Goal: Task Accomplishment & Management: Manage account settings

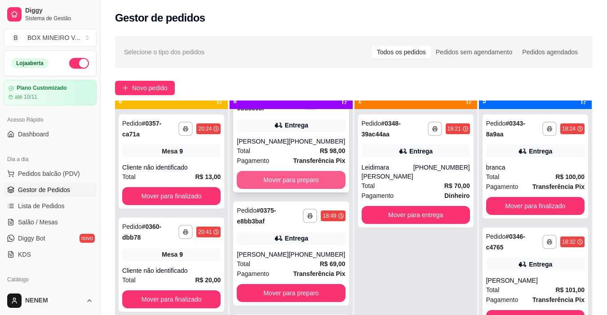
scroll to position [25, 0]
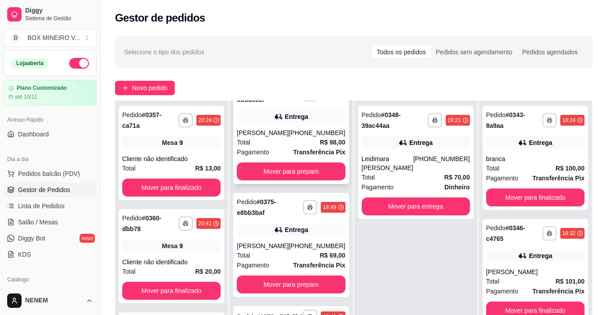
click at [293, 129] on div "[PHONE_NUMBER]" at bounding box center [316, 132] width 57 height 9
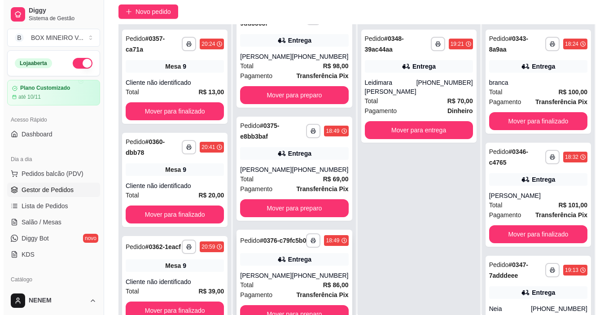
scroll to position [137, 0]
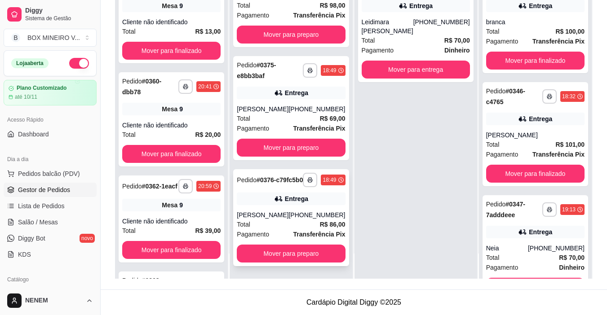
click at [288, 201] on div "Entrega" at bounding box center [296, 198] width 23 height 9
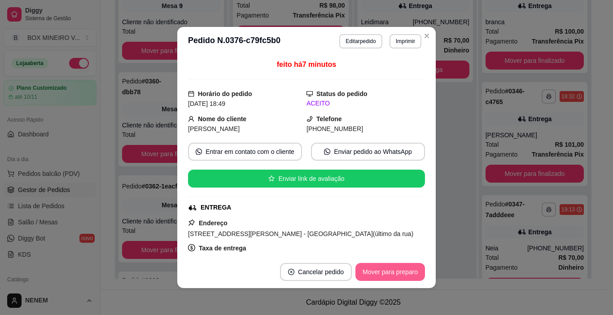
click at [372, 276] on button "Mover para preparo" at bounding box center [391, 272] width 70 height 18
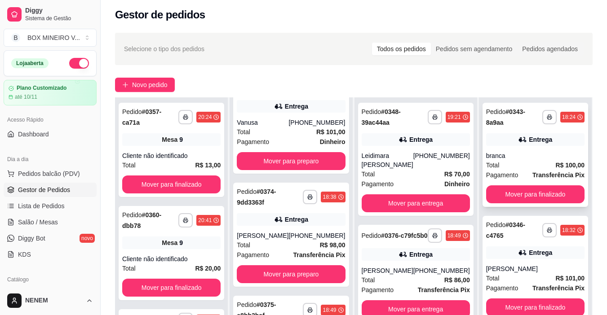
scroll to position [0, 0]
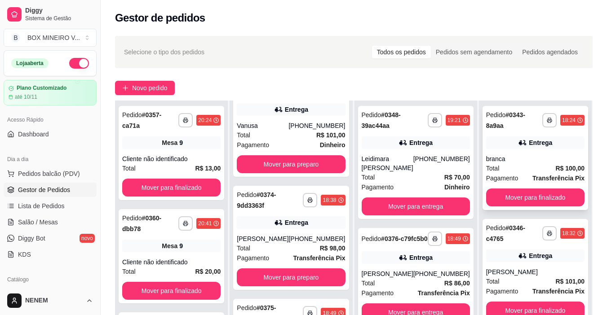
click at [552, 130] on div "**********" at bounding box center [535, 121] width 98 height 22
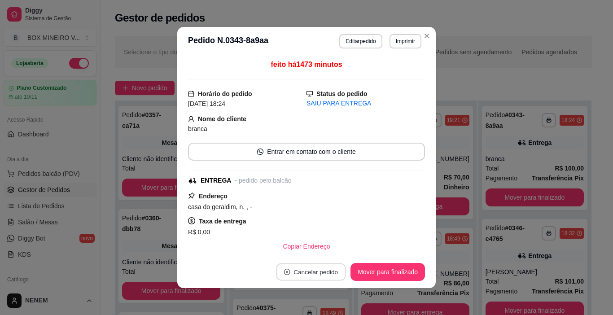
click at [322, 266] on button "Cancelar pedido" at bounding box center [312, 273] width 70 height 18
click at [390, 266] on button "Mover para finalizado" at bounding box center [388, 272] width 75 height 18
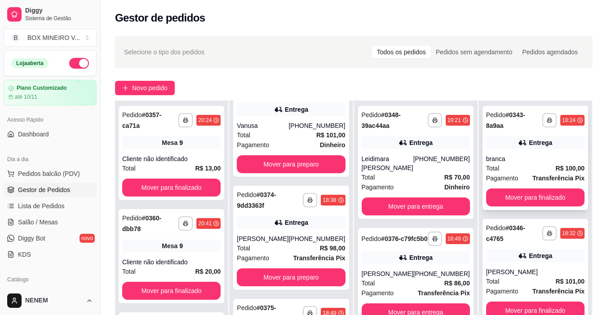
click at [539, 178] on strong "Transferência Pix" at bounding box center [558, 178] width 52 height 7
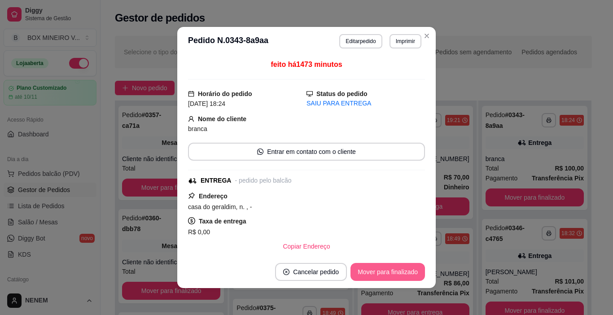
click at [404, 264] on button "Mover para finalizado" at bounding box center [388, 272] width 75 height 18
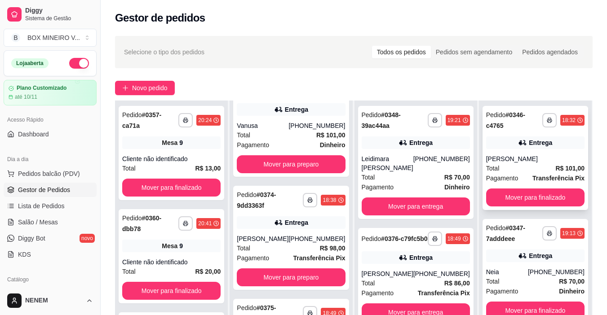
click at [505, 177] on span "Pagamento" at bounding box center [502, 178] width 32 height 10
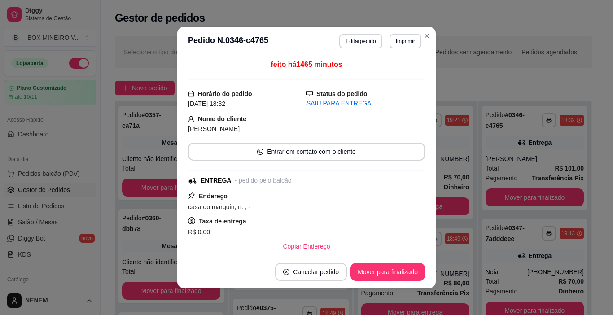
click at [415, 262] on footer "Cancelar pedido Mover para finalizado" at bounding box center [306, 272] width 259 height 32
click at [412, 267] on button "Mover para finalizado" at bounding box center [388, 273] width 72 height 18
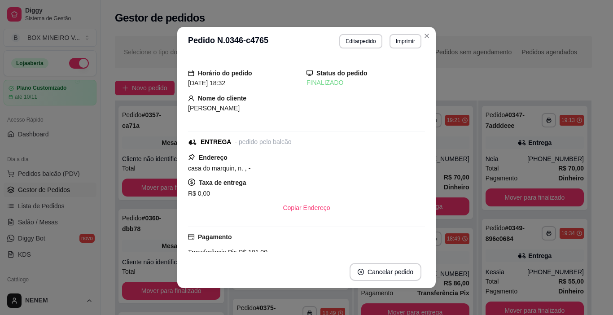
click at [430, 32] on header "**********" at bounding box center [306, 41] width 259 height 29
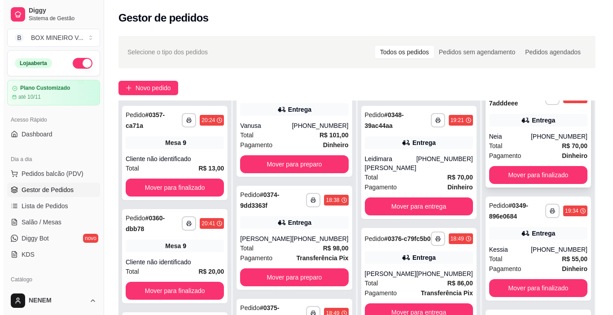
scroll to position [33, 0]
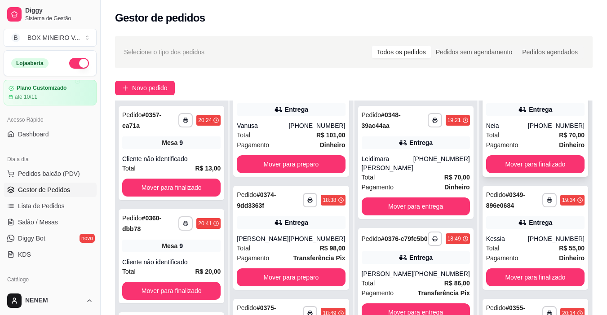
click at [552, 124] on div "[PHONE_NUMBER]" at bounding box center [556, 125] width 57 height 9
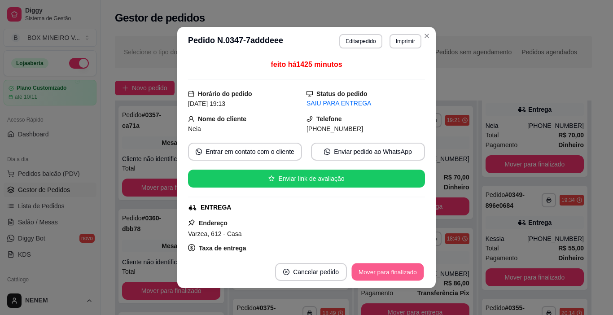
click at [407, 264] on button "Mover para finalizado" at bounding box center [388, 273] width 72 height 18
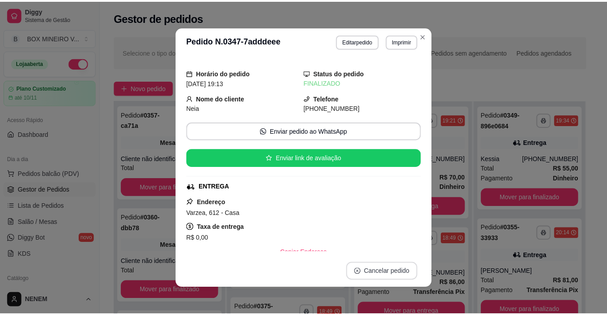
scroll to position [0, 0]
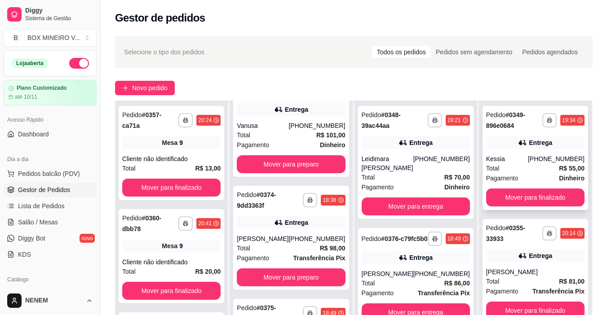
click at [483, 132] on div "**********" at bounding box center [535, 158] width 106 height 104
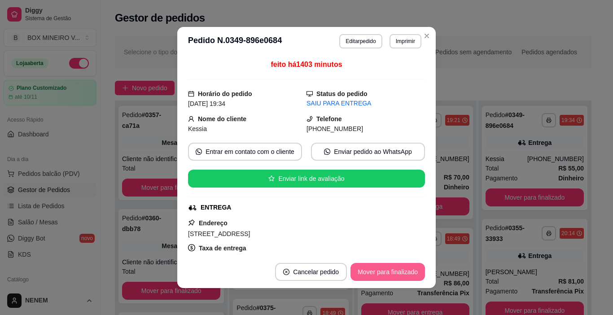
click at [400, 270] on button "Mover para finalizado" at bounding box center [388, 272] width 75 height 18
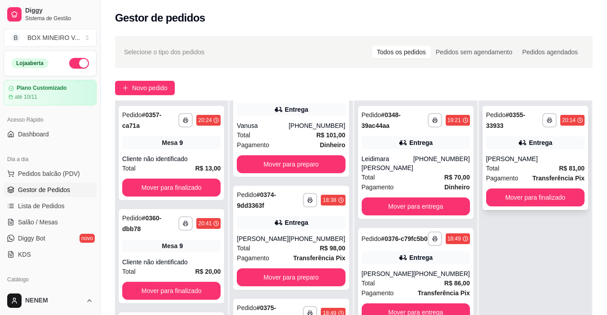
click at [515, 163] on div "Total R$ 81,00" at bounding box center [535, 168] width 98 height 10
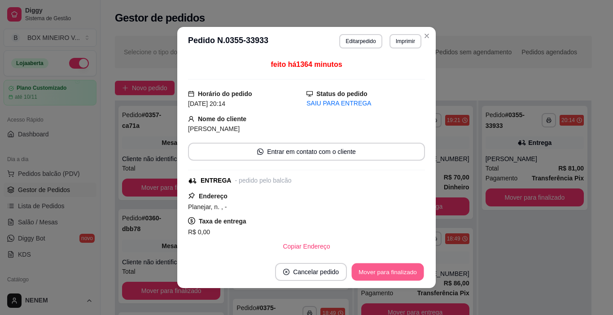
click at [404, 269] on button "Mover para finalizado" at bounding box center [388, 273] width 72 height 18
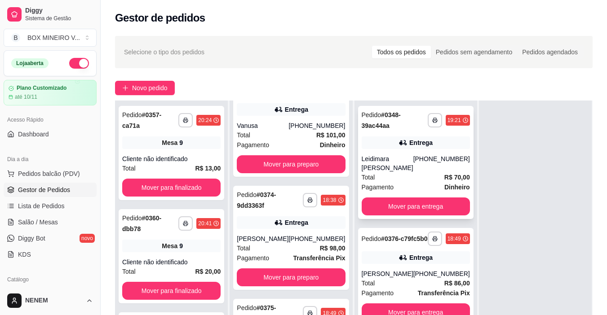
click at [440, 149] on div "**********" at bounding box center [415, 162] width 115 height 113
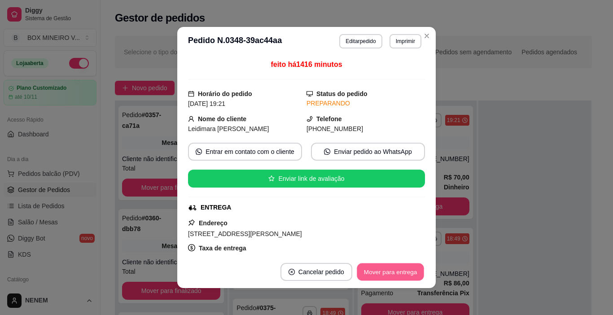
click at [387, 276] on button "Mover para entrega" at bounding box center [390, 273] width 67 height 18
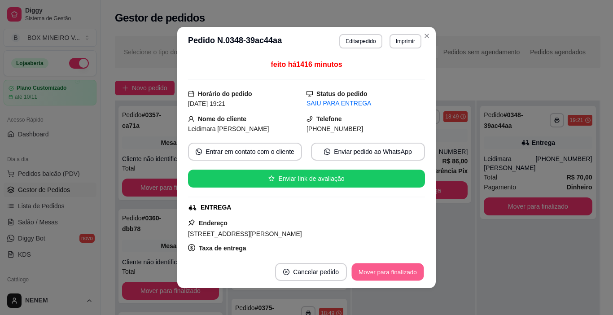
click at [387, 270] on button "Mover para finalizado" at bounding box center [388, 273] width 72 height 18
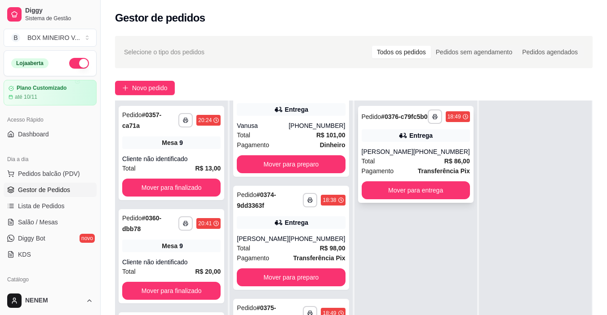
click at [398, 113] on strong "# 0376-c79fc5b0" at bounding box center [404, 116] width 47 height 7
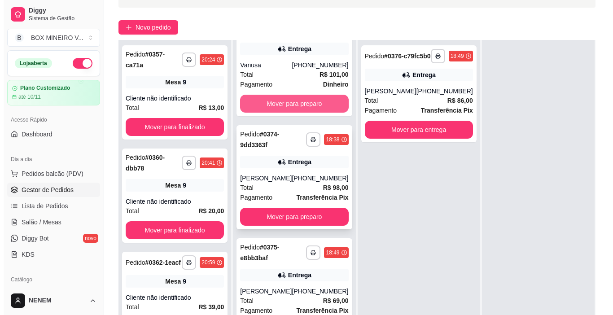
scroll to position [137, 0]
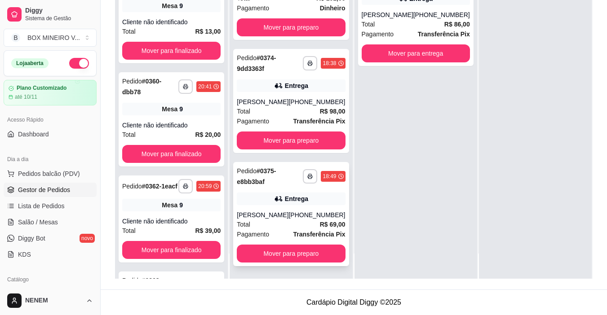
click at [274, 194] on icon at bounding box center [278, 198] width 9 height 9
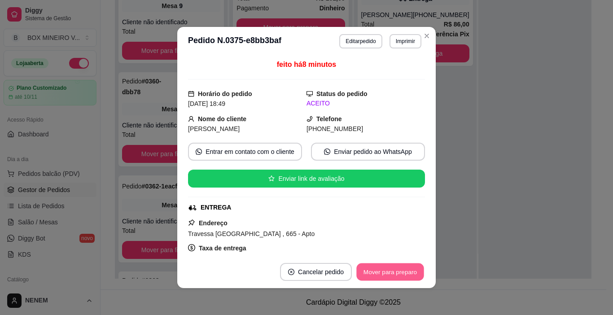
click at [387, 265] on button "Mover para preparo" at bounding box center [389, 273] width 67 height 18
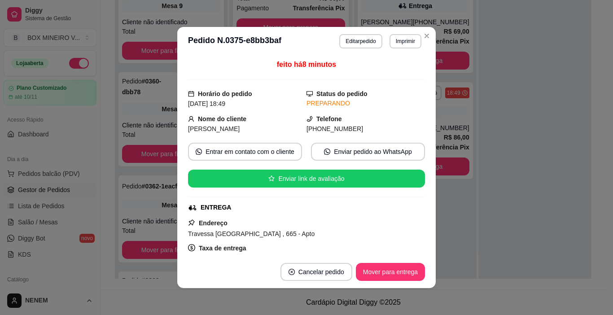
scroll to position [392, 0]
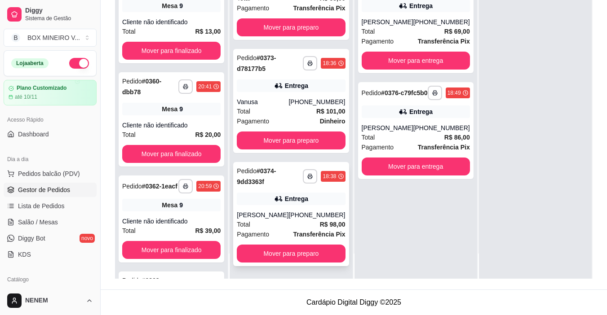
click at [264, 217] on div "[PERSON_NAME]" at bounding box center [263, 215] width 52 height 9
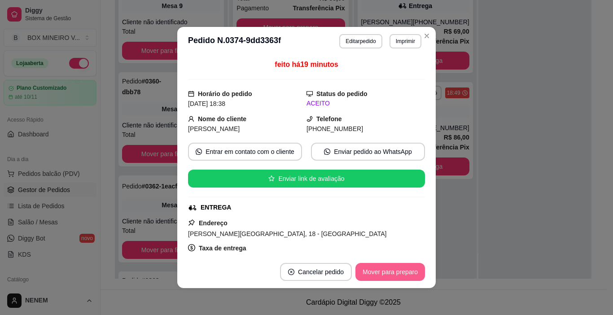
click at [386, 267] on button "Mover para preparo" at bounding box center [391, 272] width 70 height 18
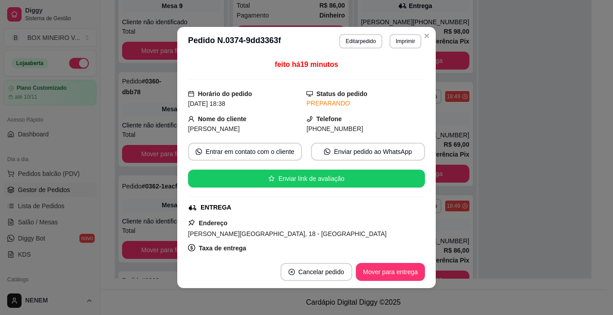
scroll to position [278, 0]
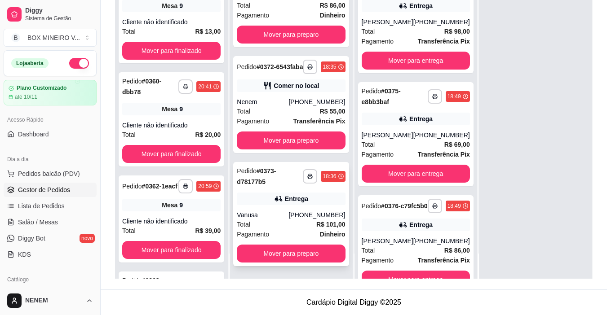
click at [290, 189] on div "**********" at bounding box center [290, 214] width 115 height 104
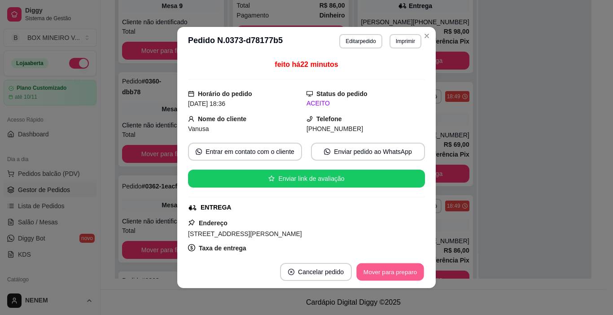
click at [377, 264] on button "Mover para preparo" at bounding box center [389, 273] width 67 height 18
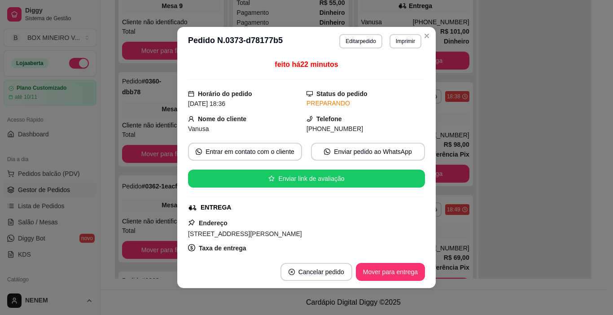
scroll to position [165, 0]
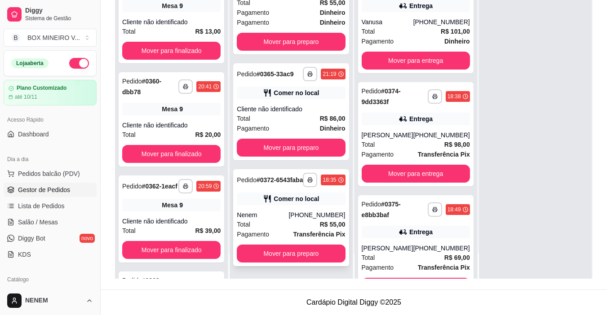
click at [284, 201] on div "Comer no local" at bounding box center [295, 198] width 45 height 9
click at [298, 105] on div "Cliente não identificado" at bounding box center [291, 109] width 108 height 9
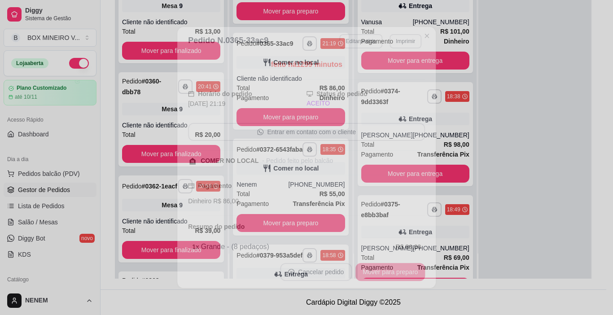
scroll to position [278, 0]
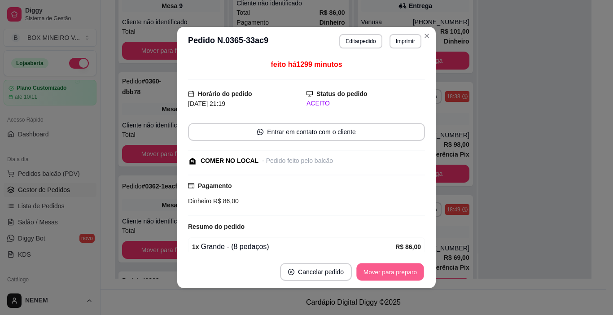
click at [361, 273] on button "Mover para preparo" at bounding box center [389, 273] width 67 height 18
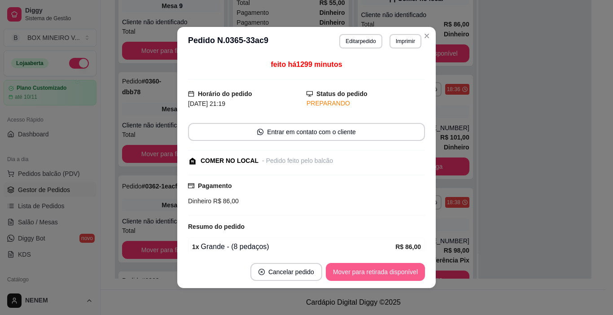
scroll to position [165, 0]
click at [391, 277] on button "Mover para retirada disponível" at bounding box center [375, 272] width 99 height 18
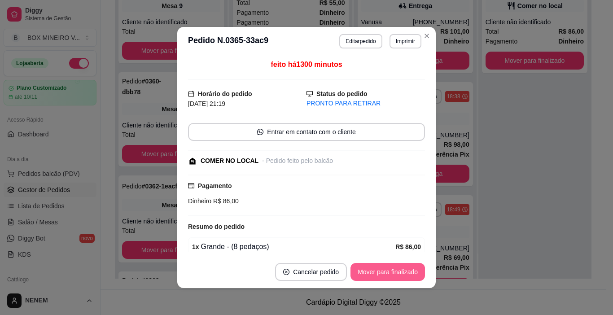
click at [391, 277] on button "Mover para finalizado" at bounding box center [388, 272] width 75 height 18
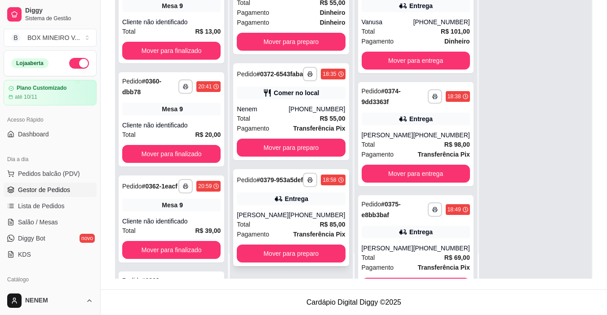
click at [304, 189] on div "**********" at bounding box center [290, 217] width 115 height 97
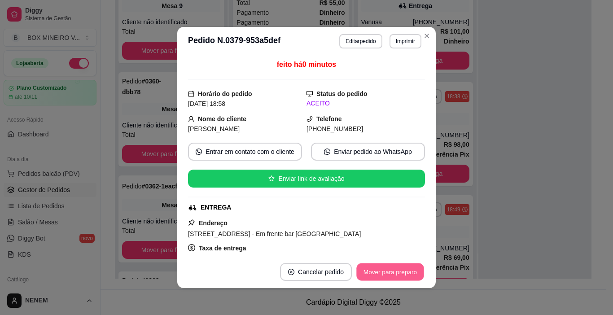
click at [397, 265] on button "Mover para preparo" at bounding box center [389, 273] width 67 height 18
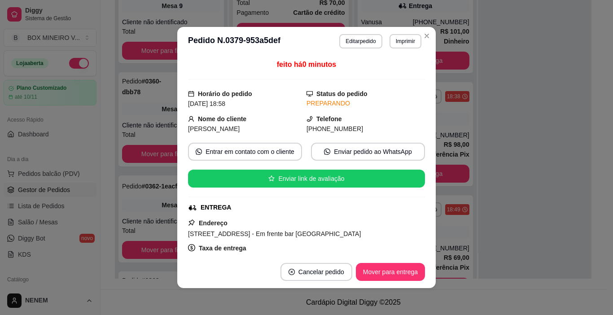
scroll to position [52, 0]
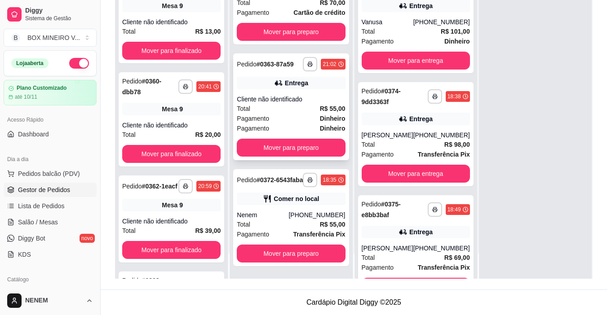
click at [285, 79] on div "Entrega" at bounding box center [296, 83] width 23 height 9
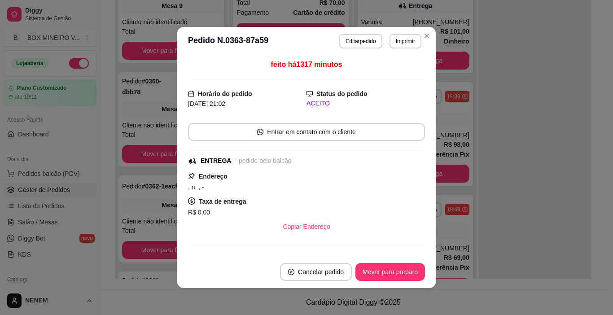
click at [378, 281] on footer "Cancelar pedido Mover para preparo" at bounding box center [306, 272] width 259 height 32
click at [378, 279] on button "Mover para preparo" at bounding box center [389, 273] width 67 height 18
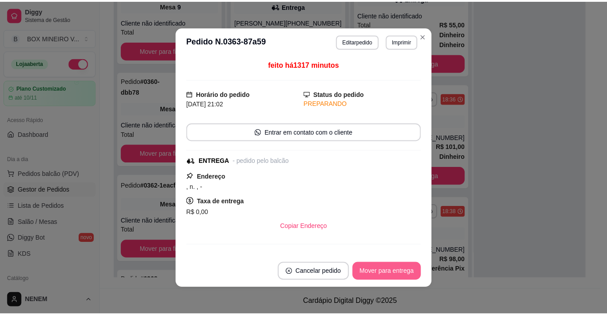
scroll to position [0, 0]
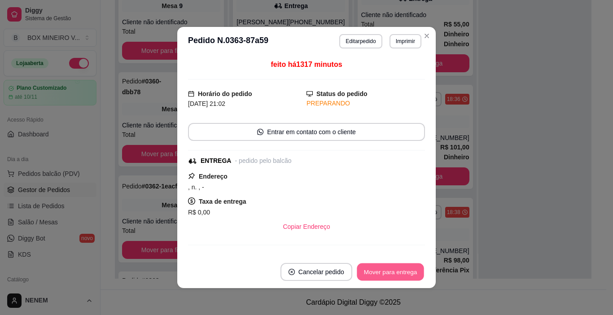
click at [378, 278] on button "Mover para entrega" at bounding box center [390, 273] width 67 height 18
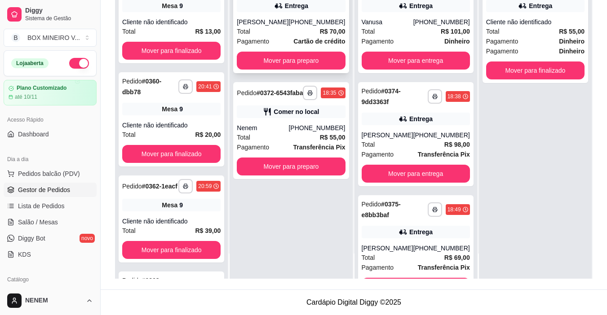
click at [296, 45] on strong "Cartão de crédito" at bounding box center [319, 41] width 52 height 7
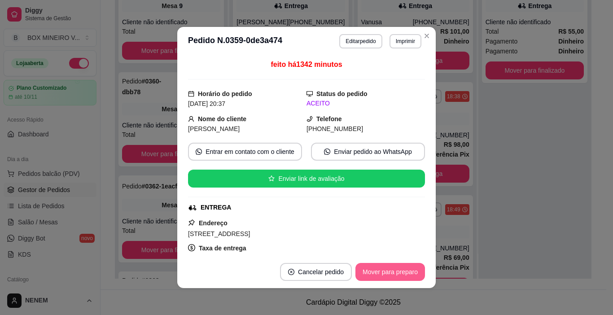
click at [399, 271] on button "Mover para preparo" at bounding box center [391, 272] width 70 height 18
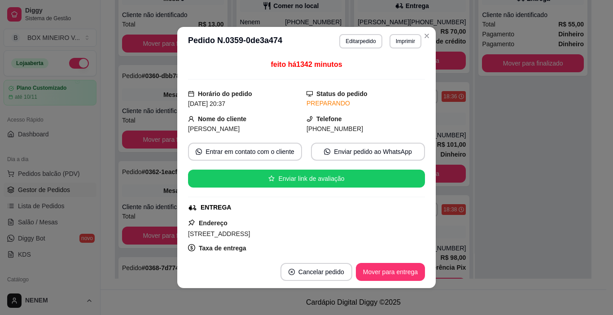
click at [399, 271] on button "Mover para entrega" at bounding box center [390, 272] width 69 height 18
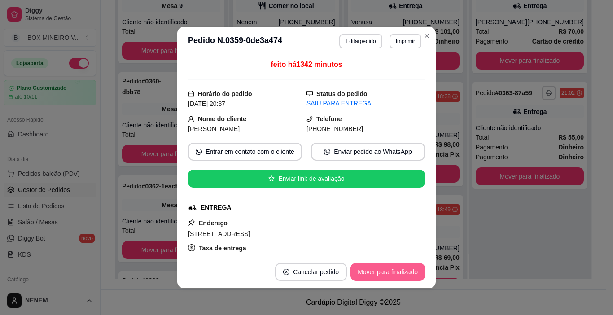
click at [396, 281] on button "Mover para finalizado" at bounding box center [388, 272] width 75 height 18
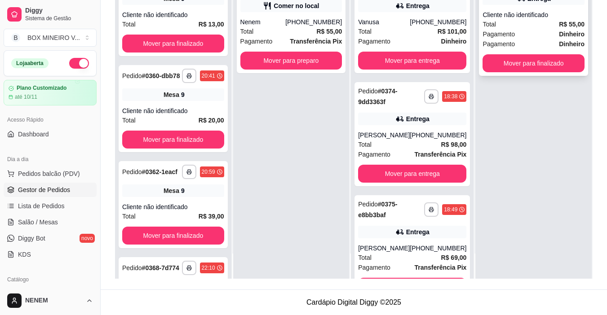
click at [510, 29] on div "Total R$ 55,00" at bounding box center [533, 24] width 102 height 10
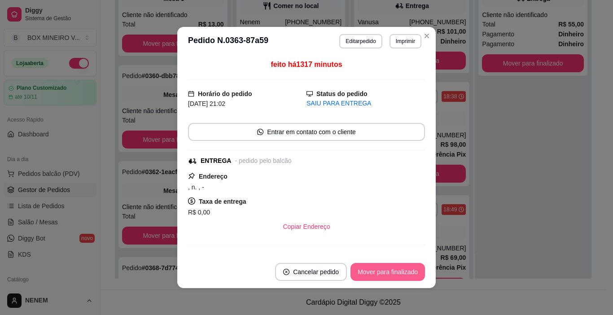
click at [402, 270] on button "Mover para finalizado" at bounding box center [388, 272] width 75 height 18
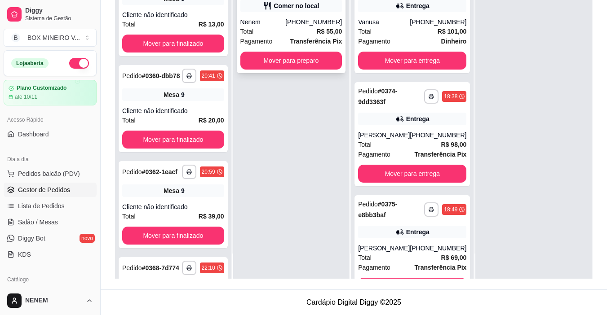
click at [307, 19] on div "[PHONE_NUMBER]" at bounding box center [313, 22] width 57 height 9
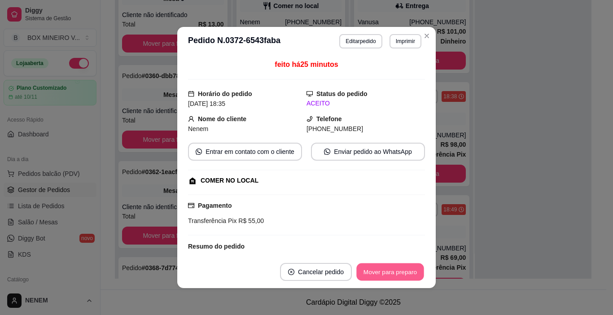
click at [380, 265] on button "Mover para preparo" at bounding box center [389, 273] width 67 height 18
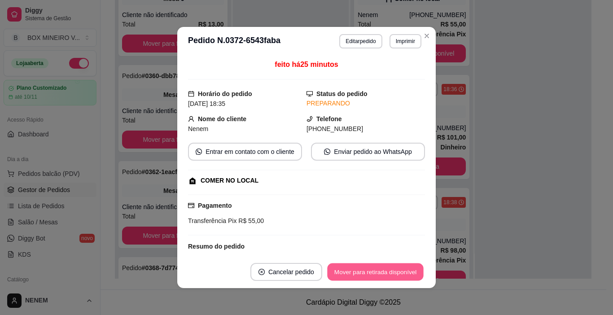
click at [380, 265] on button "Mover para retirada disponível" at bounding box center [375, 273] width 96 height 18
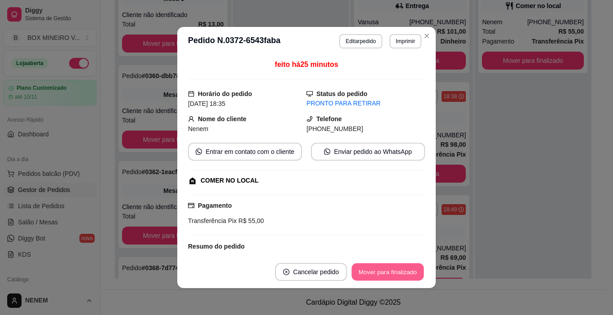
click at [380, 265] on button "Mover para finalizado" at bounding box center [388, 273] width 72 height 18
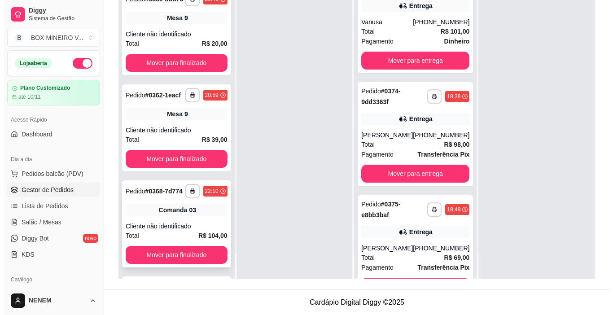
scroll to position [224, 0]
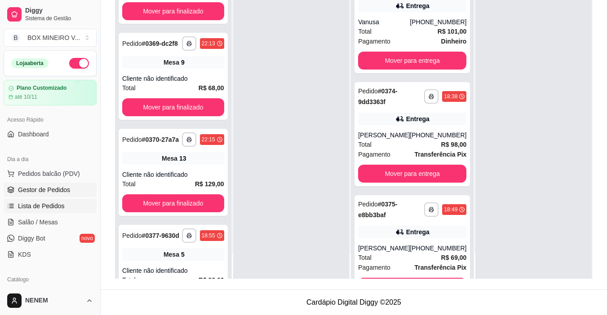
drag, startPoint x: 79, startPoint y: 209, endPoint x: 70, endPoint y: 212, distance: 8.5
click at [74, 212] on ul "Pedidos balcão (PDV) Gestor de Pedidos Lista de Pedidos Salão / Mesas Diggy Bot…" at bounding box center [50, 214] width 93 height 95
click at [64, 174] on span "Pedidos balcão (PDV)" at bounding box center [49, 173] width 62 height 9
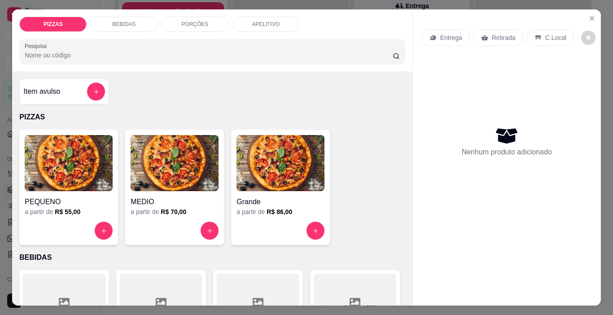
click at [63, 191] on div "PEQUENO" at bounding box center [69, 199] width 88 height 16
click at [589, 16] on icon "Close" at bounding box center [592, 18] width 7 height 7
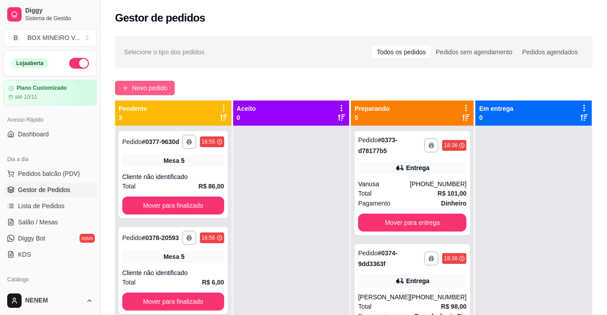
click at [165, 86] on span "Novo pedido" at bounding box center [149, 88] width 35 height 10
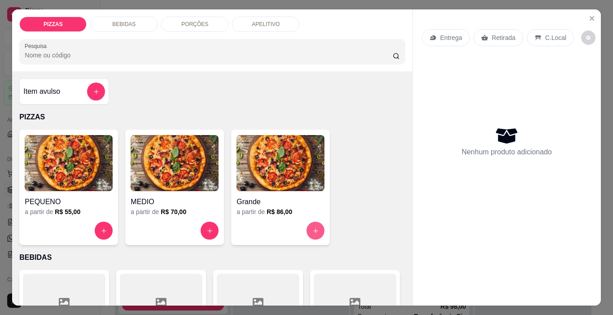
click at [317, 234] on button "increase-product-quantity" at bounding box center [316, 231] width 18 height 18
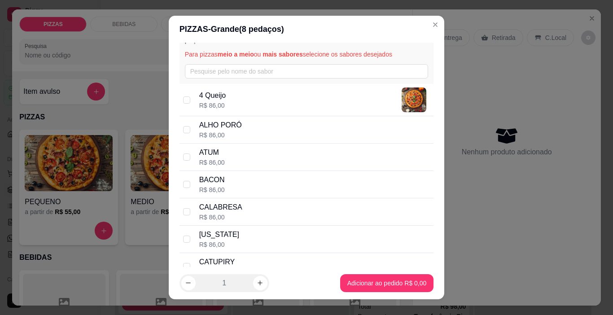
scroll to position [90, 0]
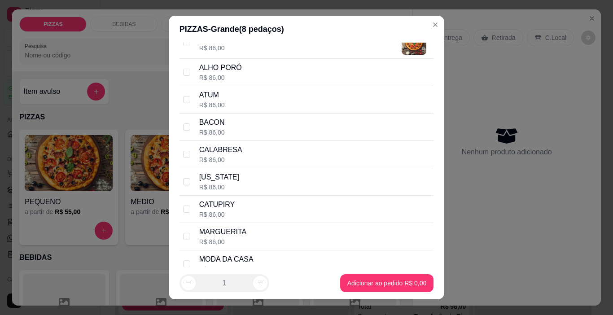
click at [186, 254] on div "MODA DA CASA R$ 86,00" at bounding box center [307, 264] width 255 height 27
checkbox input "true"
click at [183, 180] on input "checkbox" at bounding box center [186, 181] width 7 height 7
checkbox input "true"
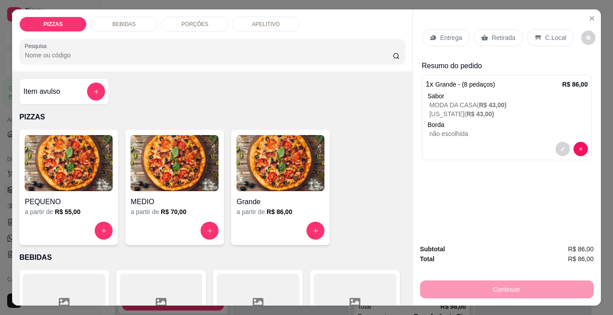
click at [459, 38] on div "Entrega" at bounding box center [446, 37] width 48 height 17
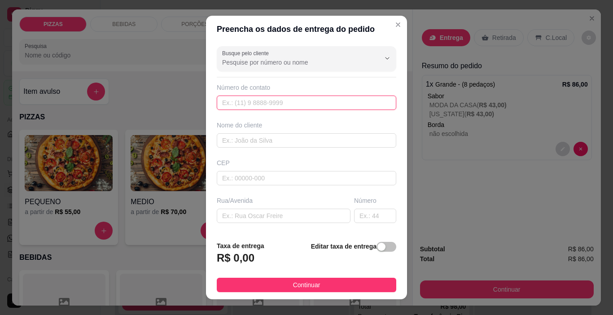
click at [241, 106] on input "text" at bounding box center [307, 103] width 180 height 14
type input "[PHONE_NUMBER]"
click at [279, 149] on div "Busque pelo cliente Número de contato [PHONE_NUMBER] Nome do cliente CEP Rua/[G…" at bounding box center [306, 138] width 201 height 191
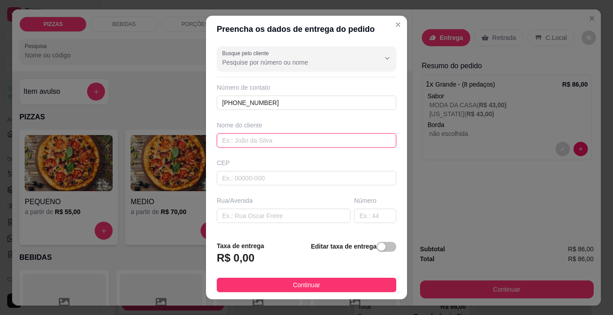
click at [242, 136] on input "text" at bounding box center [307, 140] width 180 height 14
type input "a"
type input "[PERSON_NAME]"
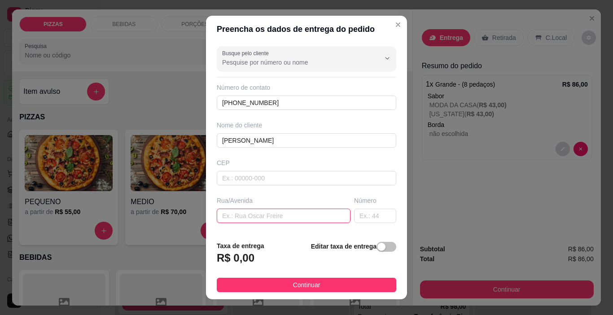
drag, startPoint x: 290, startPoint y: 213, endPoint x: 273, endPoint y: 207, distance: 17.6
click at [282, 211] on input "text" at bounding box center [284, 216] width 134 height 14
click at [264, 216] on input "RUA DA VARZEA SADI" at bounding box center [284, 216] width 134 height 14
click at [264, 216] on input "RUA SADI" at bounding box center [284, 216] width 134 height 14
type input "RUA [PERSON_NAME]"
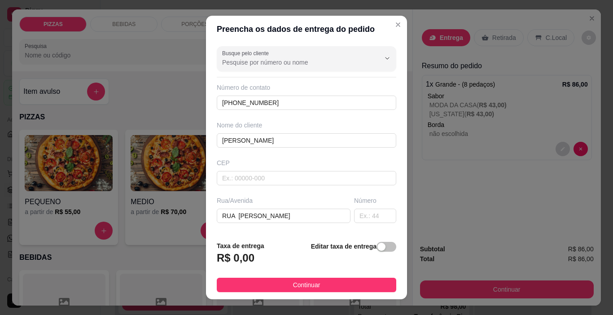
click at [358, 207] on div "Número" at bounding box center [375, 209] width 46 height 27
click at [355, 216] on input "text" at bounding box center [375, 216] width 42 height 14
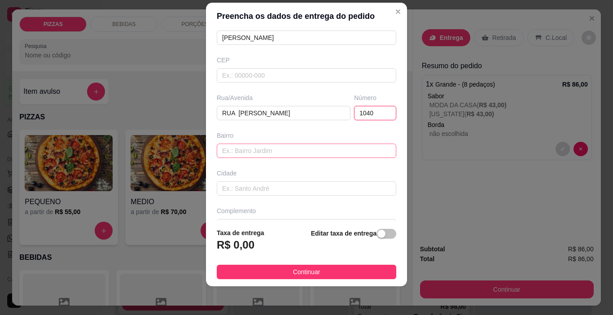
type input "1040"
click at [246, 155] on input "text" at bounding box center [307, 151] width 180 height 14
type input "RUA DA VARZEA"
click at [225, 198] on div "Busque pelo cliente Número de contato [PHONE_NUMBER] Nome do cliente [PERSON_NA…" at bounding box center [306, 125] width 201 height 191
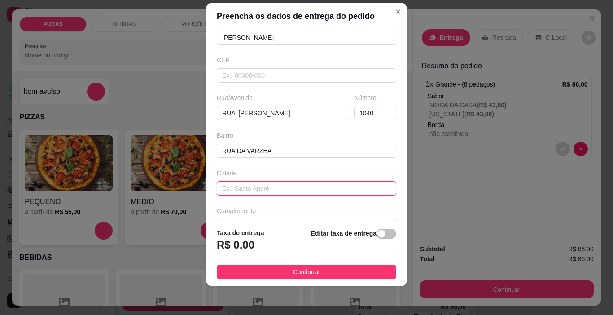
click at [227, 185] on input "text" at bounding box center [307, 188] width 180 height 14
click at [279, 190] on input "EM FRENTE A PRACA SANTA" at bounding box center [307, 188] width 180 height 14
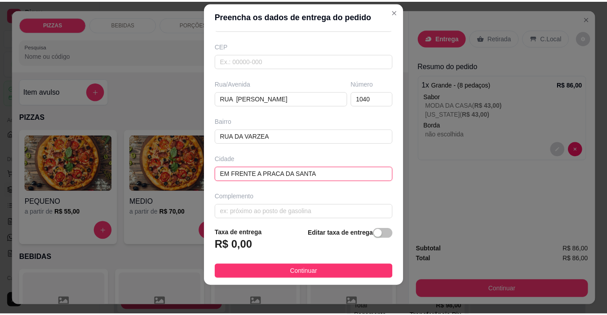
scroll to position [111, 0]
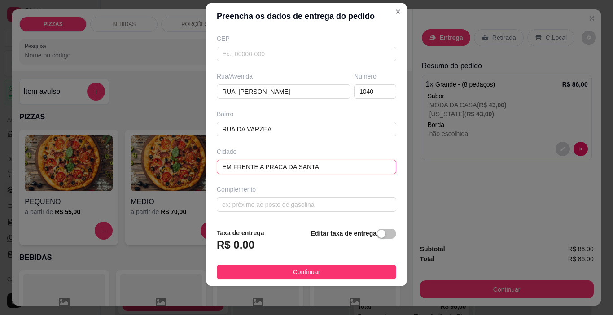
type input "EM FRENTE A PRACA DA SANTA"
click at [266, 264] on footer "Taxa de entrega R$ 0,00 Editar taxa de entrega Continuar" at bounding box center [306, 254] width 201 height 66
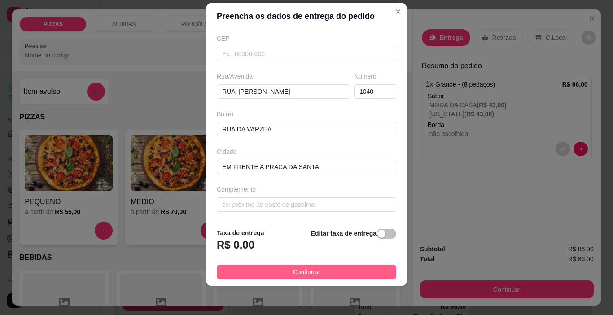
click at [265, 271] on button "Continuar" at bounding box center [307, 272] width 180 height 14
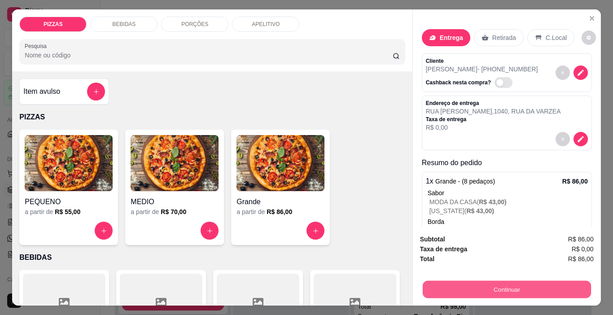
click at [515, 286] on button "Continuar" at bounding box center [506, 290] width 168 height 18
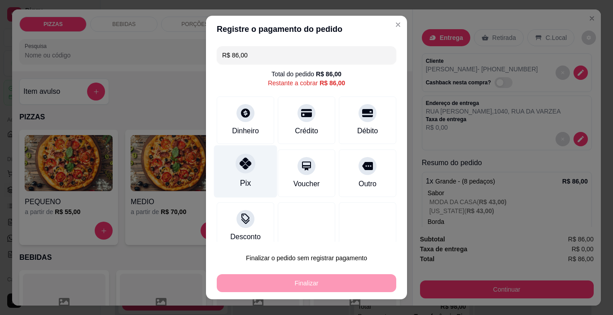
click at [240, 169] on icon at bounding box center [246, 164] width 12 height 12
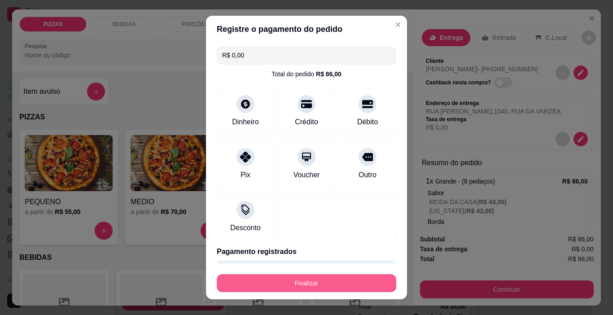
click at [314, 289] on button "Finalizar" at bounding box center [307, 283] width 180 height 18
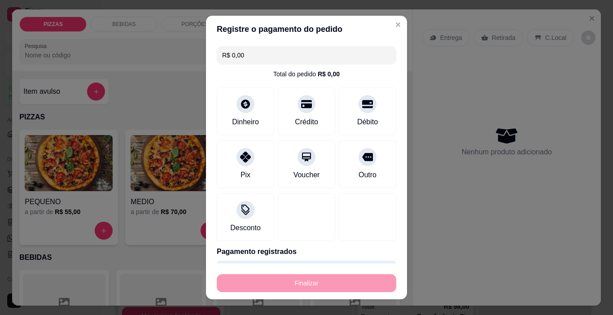
type input "-R$ 86,00"
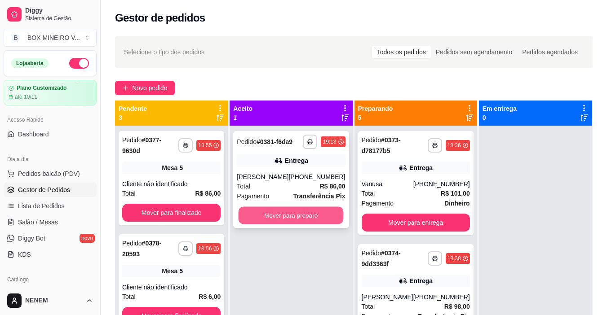
click at [312, 217] on button "Mover para preparo" at bounding box center [290, 216] width 105 height 18
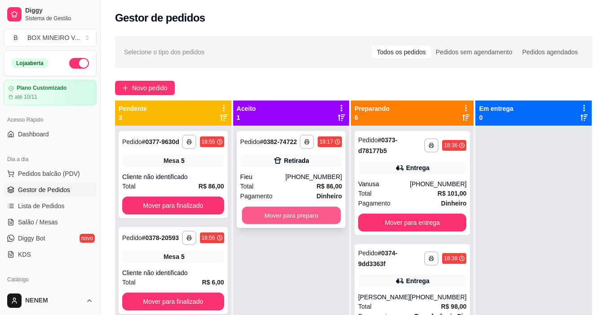
click at [278, 220] on button "Mover para preparo" at bounding box center [291, 216] width 99 height 18
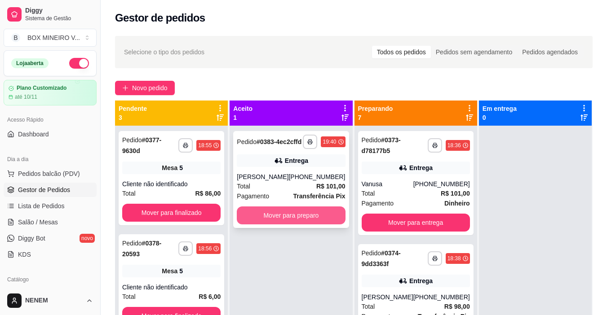
click at [260, 224] on button "Mover para preparo" at bounding box center [291, 216] width 108 height 18
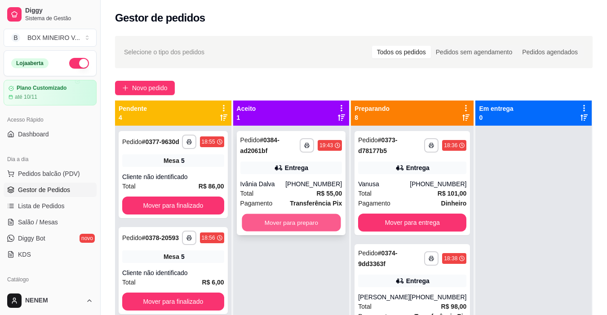
click at [267, 224] on button "Mover para preparo" at bounding box center [291, 223] width 99 height 18
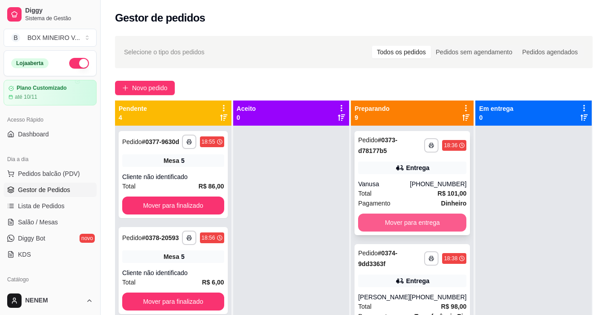
click at [423, 218] on button "Mover para entrega" at bounding box center [412, 223] width 108 height 18
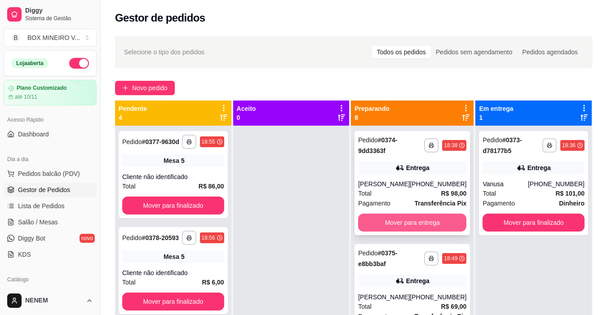
click at [408, 218] on button "Mover para entrega" at bounding box center [412, 223] width 108 height 18
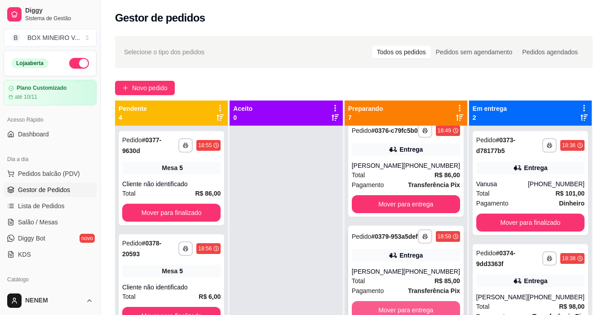
scroll to position [119, 0]
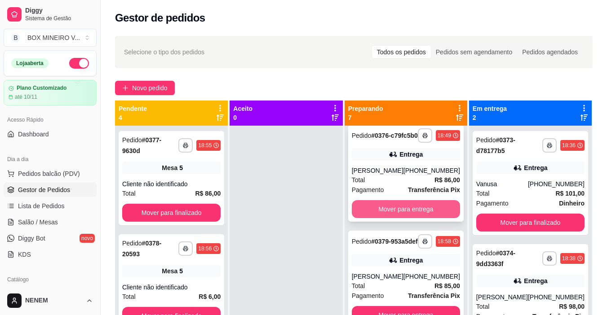
click at [400, 211] on button "Mover para entrega" at bounding box center [406, 209] width 108 height 18
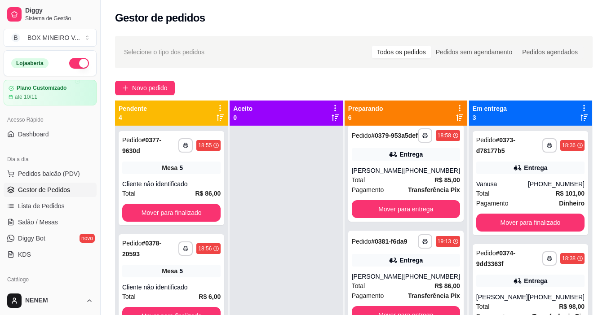
scroll to position [6, 0]
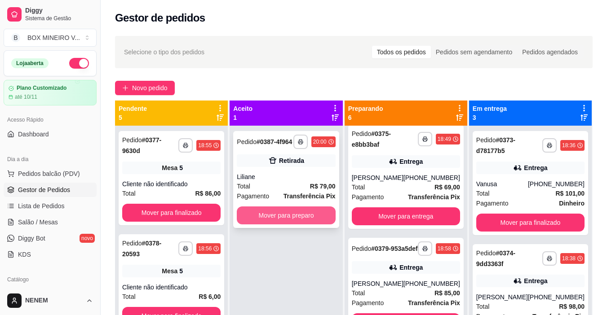
click at [301, 218] on button "Mover para preparo" at bounding box center [286, 216] width 98 height 18
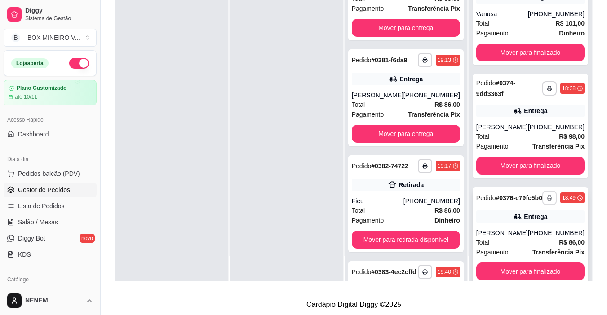
scroll to position [0, 0]
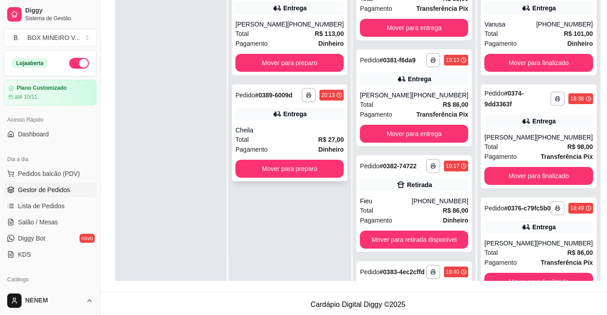
click at [314, 136] on div "**********" at bounding box center [289, 132] width 115 height 97
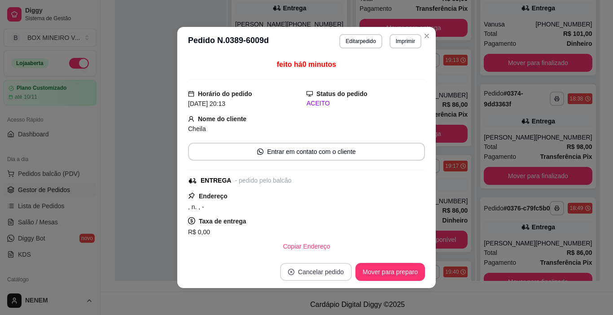
click at [326, 275] on button "Cancelar pedido" at bounding box center [316, 272] width 72 height 18
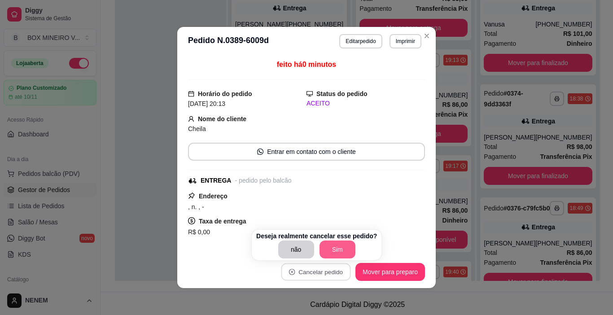
click at [338, 255] on button "Sim" at bounding box center [338, 250] width 36 height 18
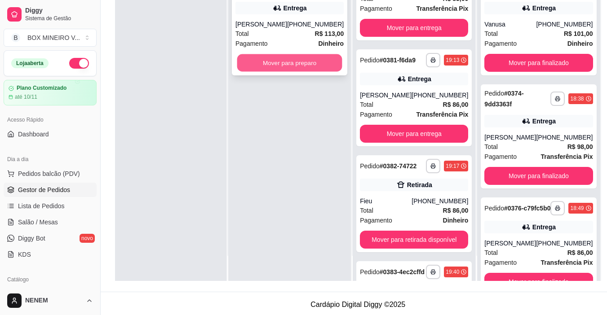
click at [311, 70] on button "Mover para preparo" at bounding box center [289, 63] width 105 height 18
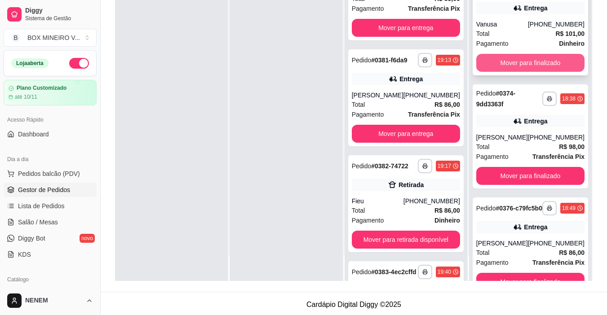
click at [510, 68] on button "Mover para finalizado" at bounding box center [530, 63] width 108 height 18
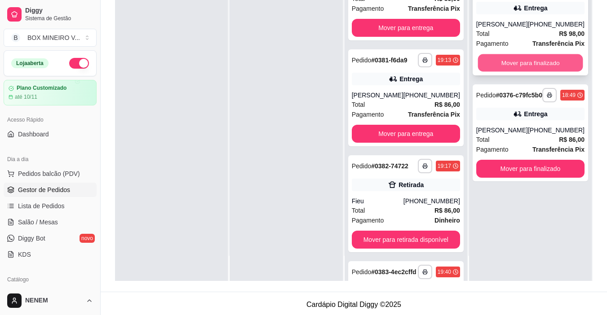
click at [511, 67] on button "Mover para finalizado" at bounding box center [529, 63] width 105 height 18
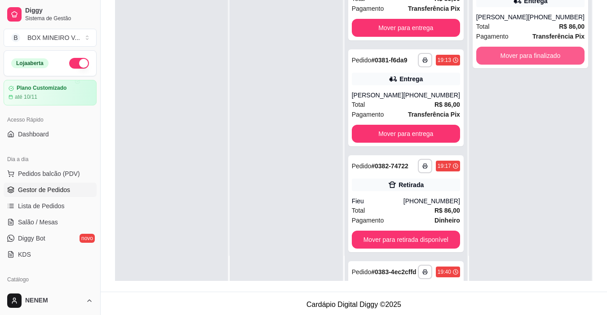
click at [511, 65] on button "Mover para finalizado" at bounding box center [530, 56] width 108 height 18
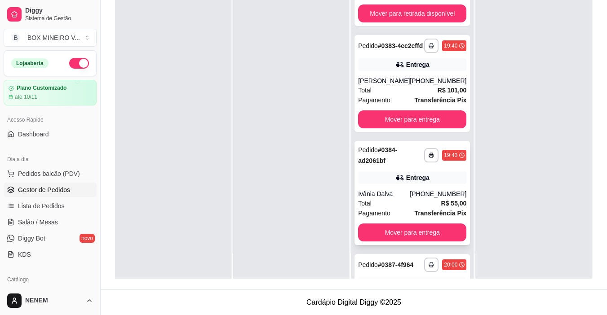
scroll to position [369, 0]
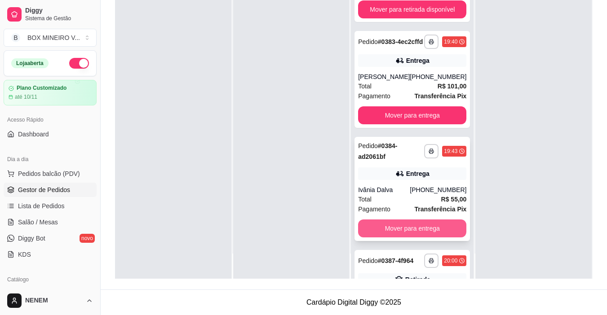
click at [389, 238] on button "Mover para entrega" at bounding box center [412, 229] width 108 height 18
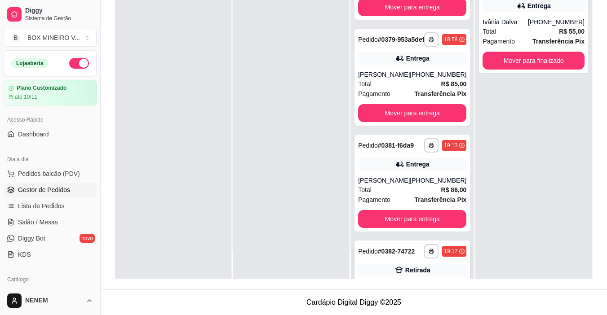
scroll to position [31, 0]
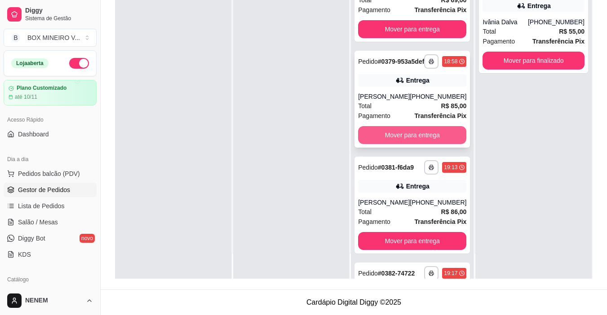
click at [395, 142] on button "Mover para entrega" at bounding box center [412, 135] width 108 height 18
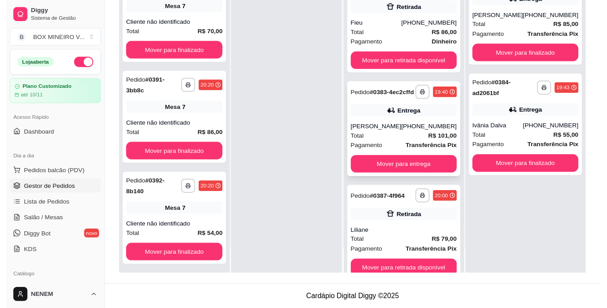
scroll to position [301, 0]
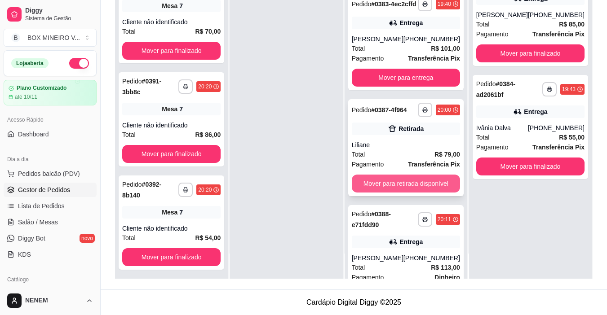
click at [394, 193] on button "Mover para retirada disponível" at bounding box center [406, 184] width 108 height 18
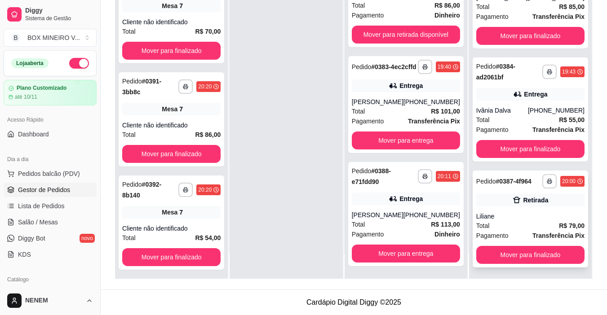
scroll to position [33, 0]
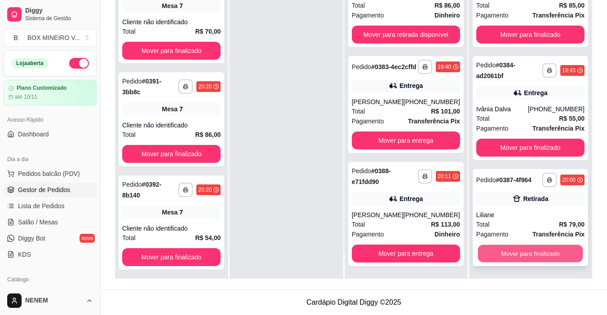
click at [524, 248] on button "Mover para finalizado" at bounding box center [529, 254] width 105 height 18
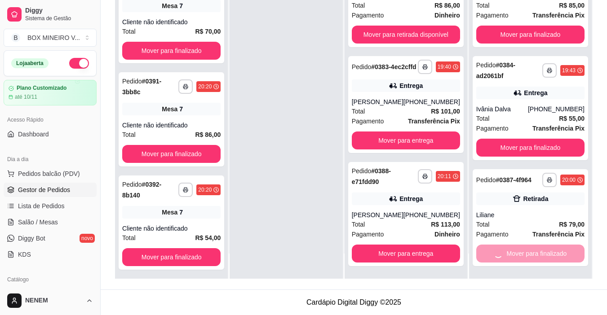
scroll to position [0, 0]
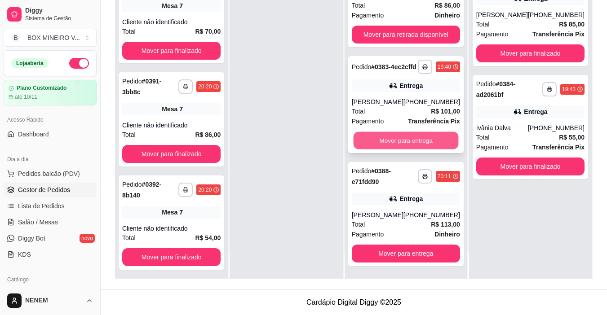
click at [396, 132] on button "Mover para entrega" at bounding box center [405, 141] width 105 height 18
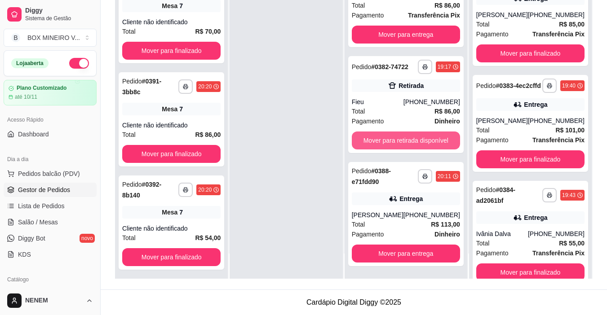
scroll to position [148, 0]
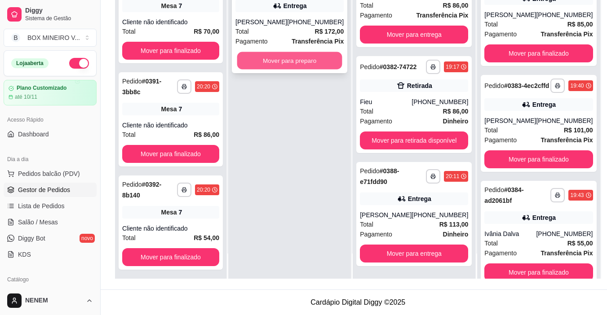
click at [305, 69] on button "Mover para preparo" at bounding box center [289, 61] width 105 height 18
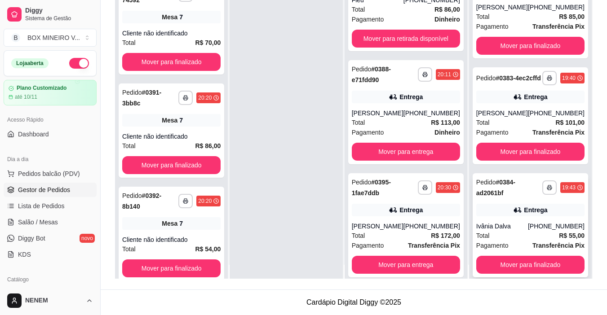
scroll to position [25, 0]
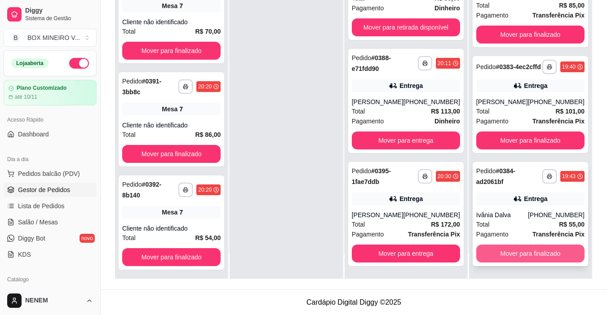
click at [524, 258] on button "Mover para finalizado" at bounding box center [530, 254] width 108 height 18
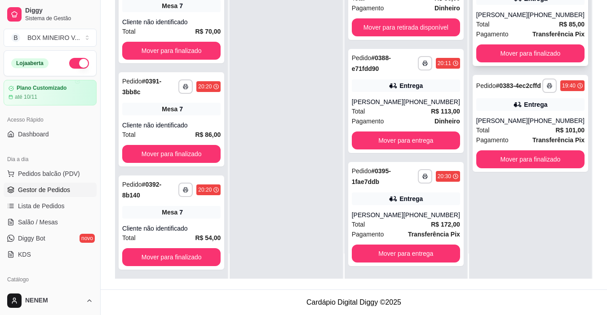
scroll to position [0, 0]
click at [541, 59] on button "Mover para finalizado" at bounding box center [529, 54] width 105 height 18
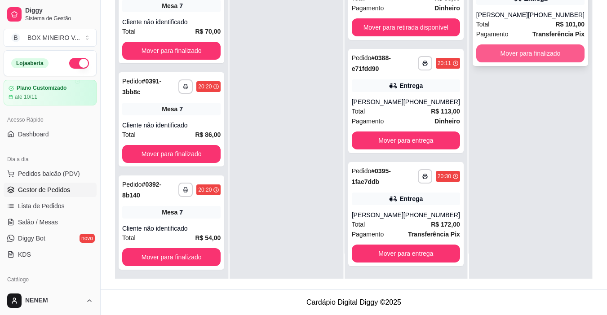
click at [539, 56] on button "Mover para finalizado" at bounding box center [530, 53] width 108 height 18
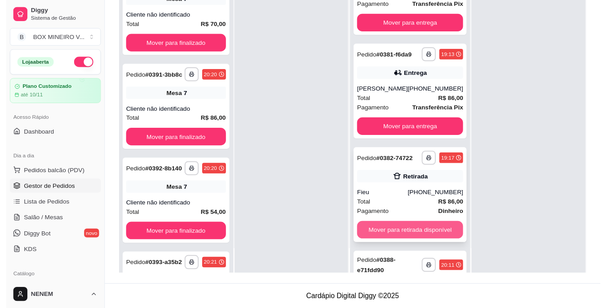
scroll to position [37, 0]
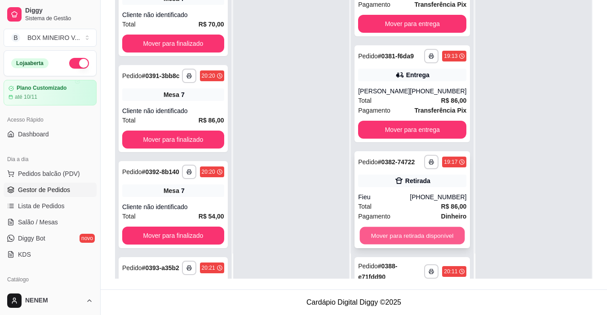
click at [402, 245] on button "Mover para retirada disponível" at bounding box center [412, 236] width 105 height 18
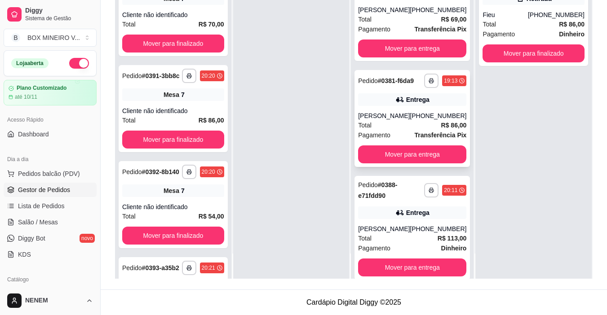
scroll to position [0, 0]
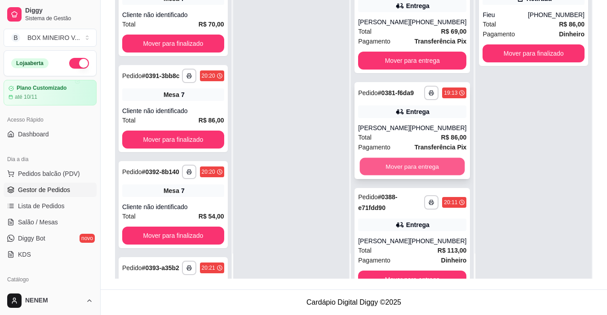
click at [386, 167] on button "Mover para entrega" at bounding box center [412, 167] width 105 height 18
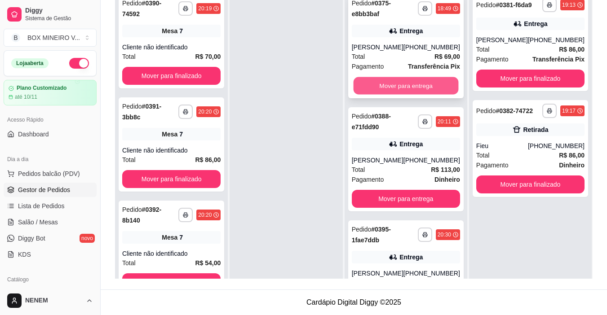
click at [403, 91] on button "Mover para entrega" at bounding box center [405, 86] width 105 height 18
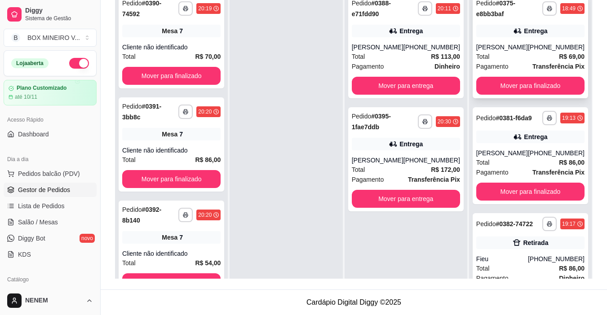
click at [506, 60] on div "Total R$ 69,00" at bounding box center [530, 57] width 108 height 10
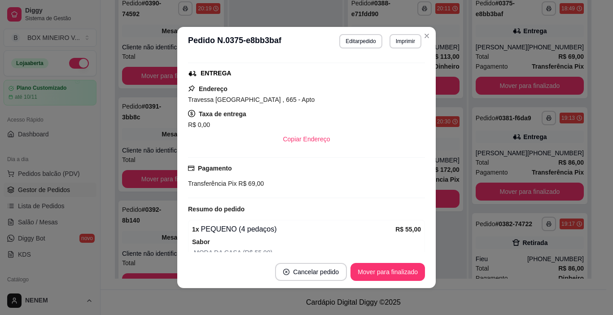
scroll to position [135, 0]
click at [392, 279] on button "Mover para finalizado" at bounding box center [388, 273] width 72 height 18
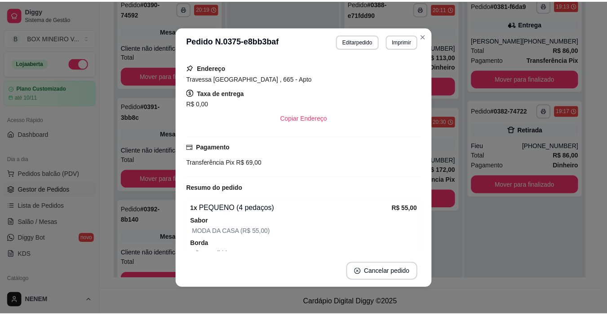
scroll to position [114, 0]
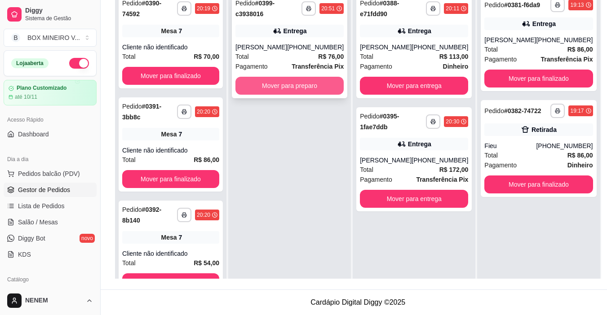
click at [325, 86] on button "Mover para preparo" at bounding box center [289, 86] width 108 height 18
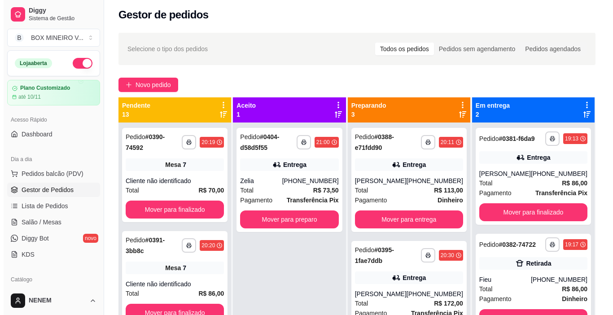
scroll to position [0, 0]
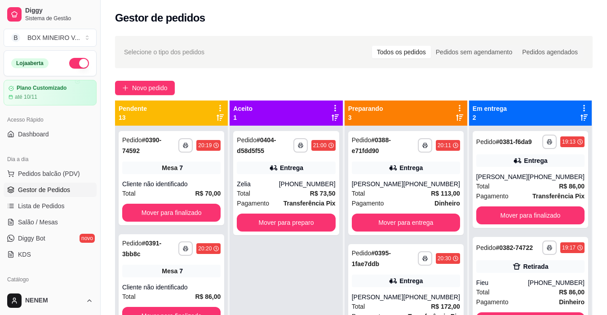
click at [138, 96] on div "**********" at bounding box center [354, 229] width 506 height 396
click at [143, 86] on span "Novo pedido" at bounding box center [149, 88] width 35 height 10
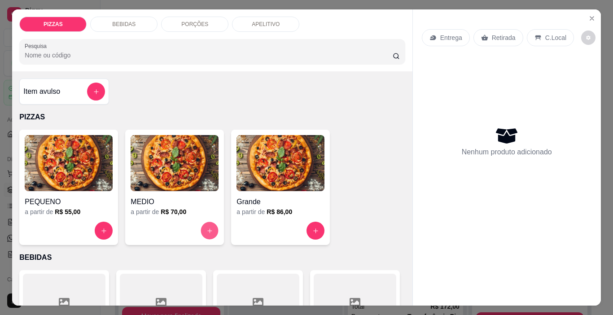
click at [201, 222] on button "increase-product-quantity" at bounding box center [210, 231] width 18 height 18
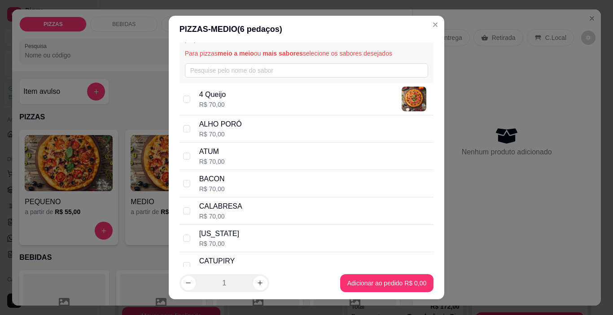
scroll to position [45, 0]
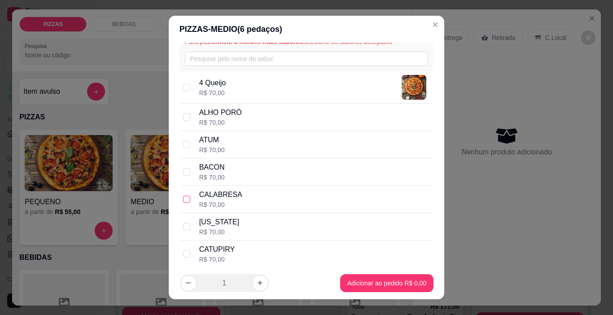
click at [185, 197] on input "checkbox" at bounding box center [186, 199] width 7 height 7
checkbox input "true"
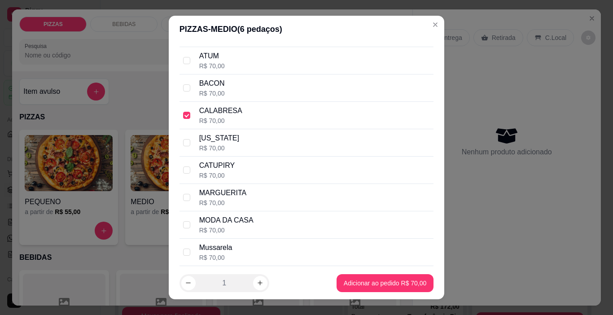
scroll to position [135, 0]
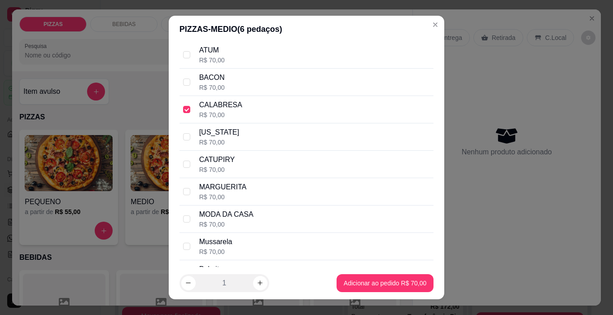
click at [187, 223] on div "MODA DA CASA R$ 70,00" at bounding box center [307, 219] width 255 height 27
checkbox input "true"
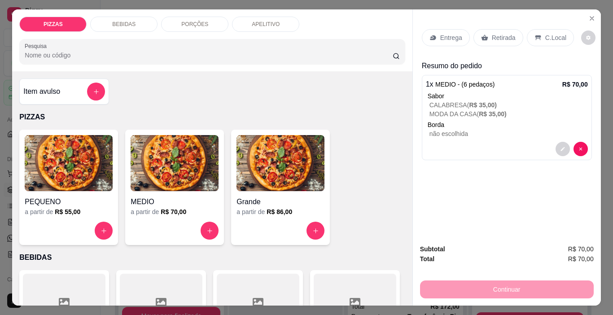
click at [440, 39] on p "Entrega" at bounding box center [451, 37] width 22 height 9
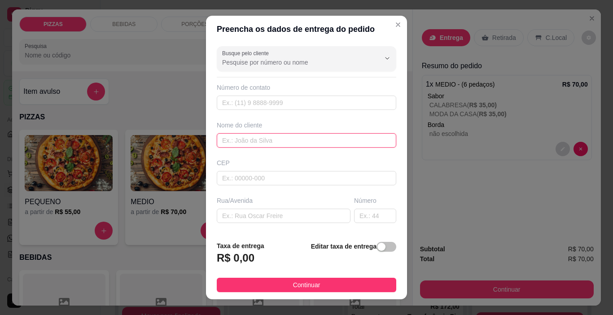
click at [246, 136] on input "text" at bounding box center [307, 140] width 180 height 14
type input "ZARIFE"
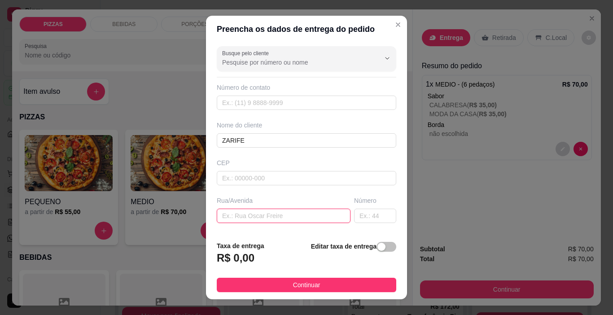
click at [261, 217] on input "text" at bounding box center [284, 216] width 134 height 14
type input "RUA [PERSON_NAME]"
click at [361, 213] on input "text" at bounding box center [375, 216] width 42 height 14
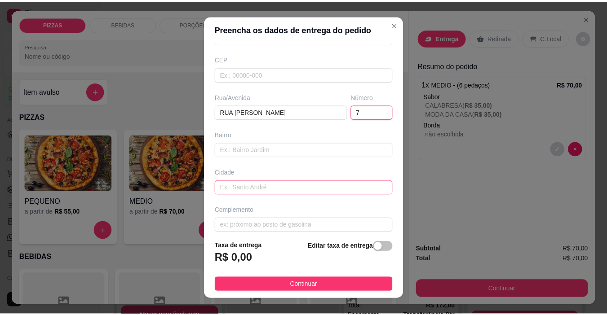
scroll to position [111, 0]
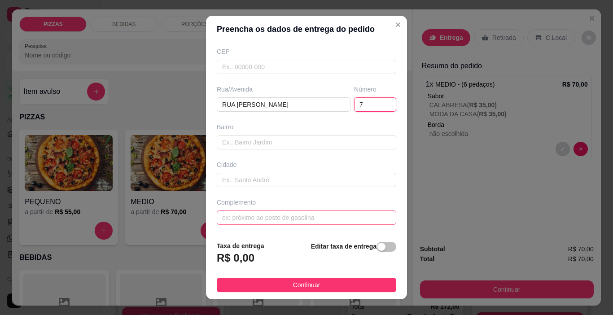
type input "7"
click at [310, 222] on input "text" at bounding box center [307, 218] width 180 height 14
type input "B"
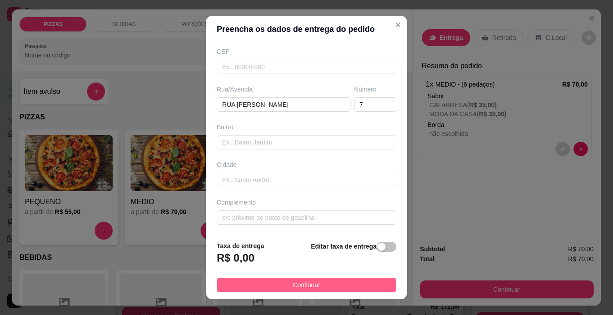
click at [323, 282] on button "Continuar" at bounding box center [307, 285] width 180 height 14
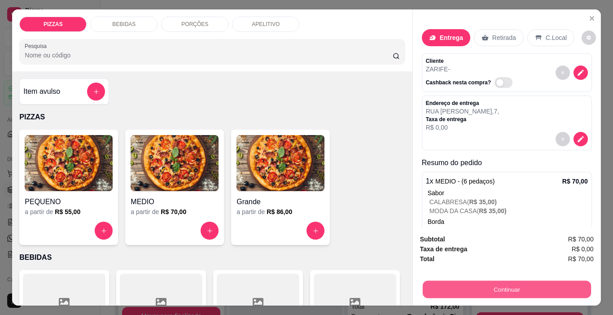
click at [451, 281] on button "Continuar" at bounding box center [506, 290] width 168 height 18
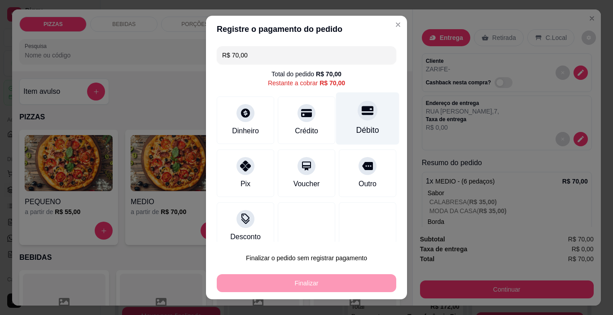
click at [346, 123] on div "Débito" at bounding box center [367, 118] width 63 height 53
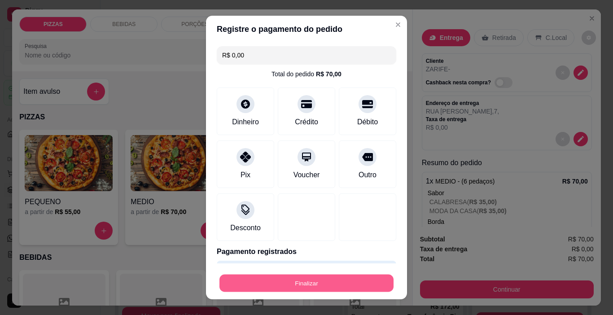
click at [329, 278] on button "Finalizar" at bounding box center [307, 284] width 174 height 18
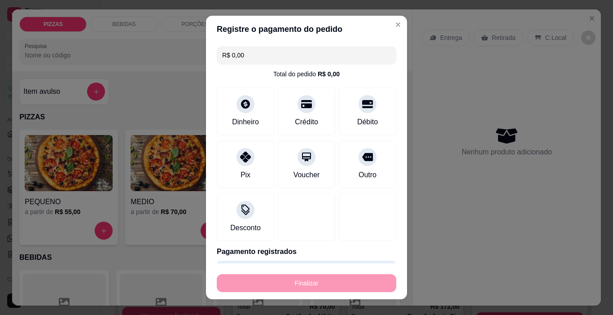
type input "-R$ 70,00"
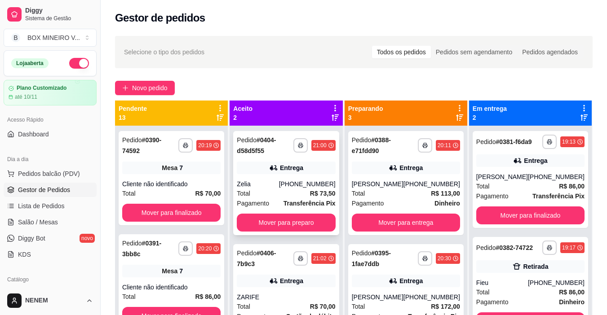
click at [255, 213] on div "**********" at bounding box center [286, 183] width 106 height 104
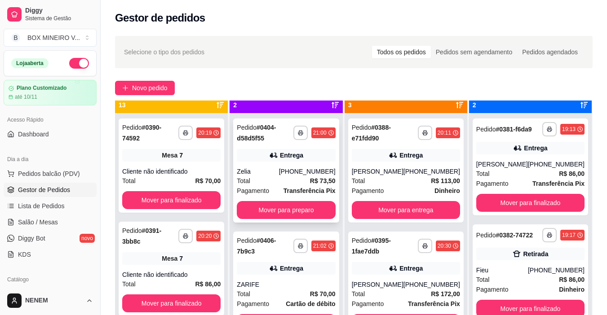
scroll to position [25, 0]
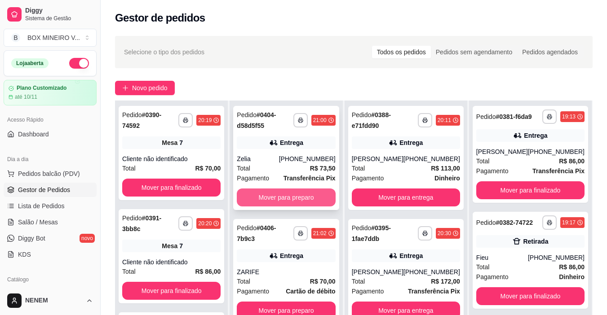
click at [282, 197] on button "Mover para preparo" at bounding box center [286, 198] width 98 height 18
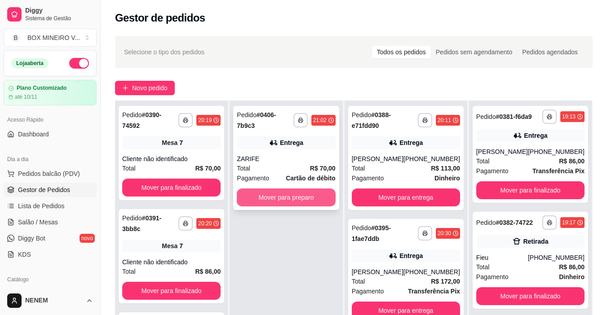
click at [284, 194] on button "Mover para preparo" at bounding box center [286, 198] width 98 height 18
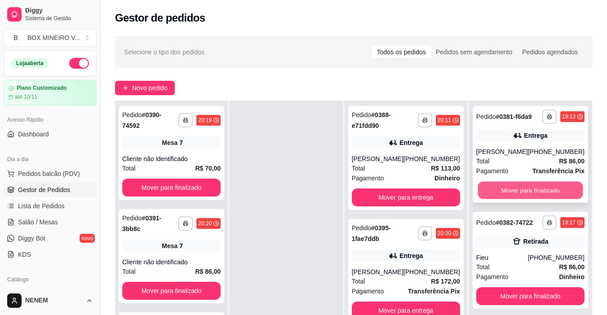
click at [493, 191] on button "Mover para finalizado" at bounding box center [529, 191] width 105 height 18
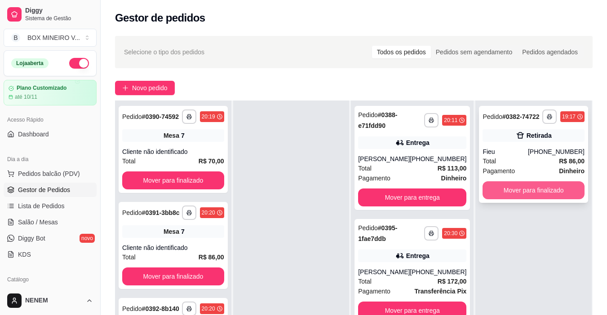
click at [496, 191] on button "Mover para finalizado" at bounding box center [533, 190] width 102 height 18
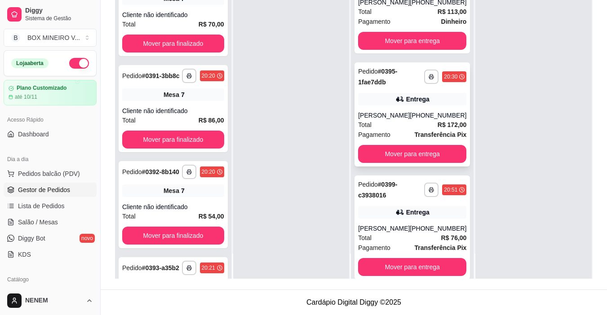
scroll to position [0, 0]
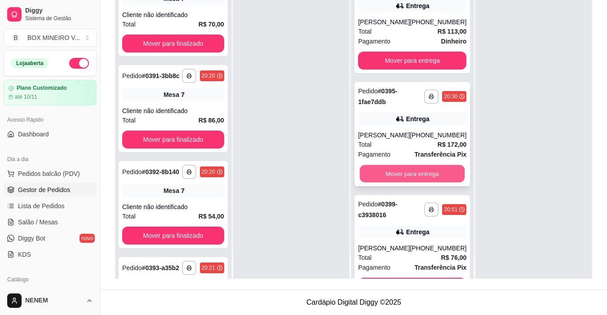
click at [405, 183] on button "Mover para entrega" at bounding box center [412, 174] width 105 height 18
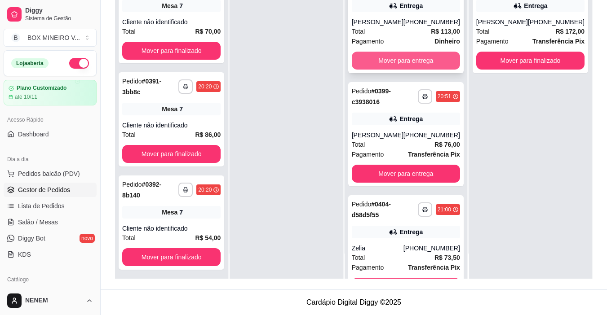
click at [385, 62] on button "Mover para entrega" at bounding box center [406, 61] width 108 height 18
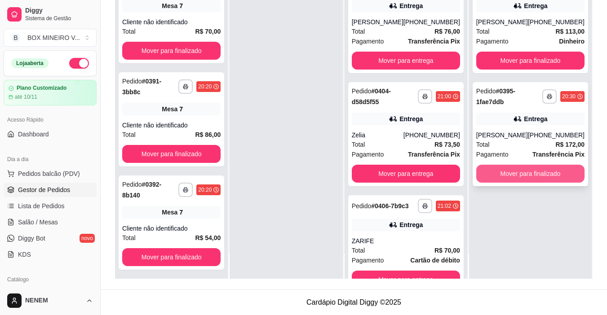
click at [523, 183] on button "Mover para finalizado" at bounding box center [530, 174] width 108 height 18
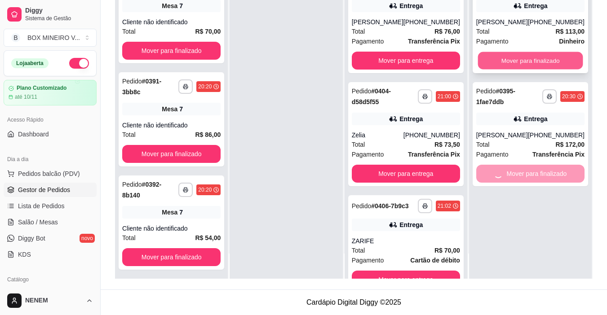
click at [550, 70] on button "Mover para finalizado" at bounding box center [529, 61] width 105 height 18
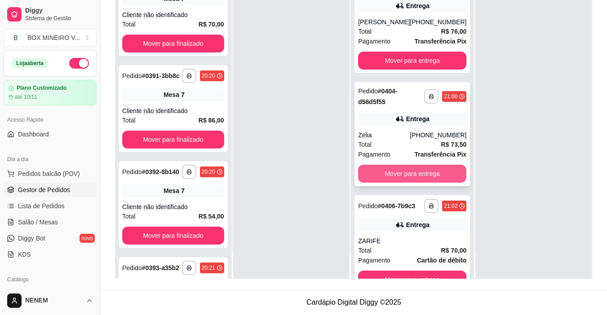
click at [365, 168] on button "Mover para entrega" at bounding box center [412, 174] width 108 height 18
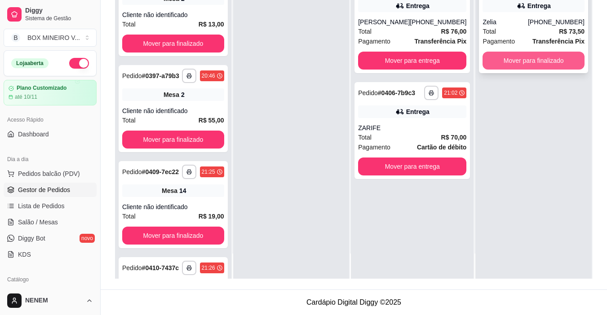
click at [491, 54] on button "Mover para finalizado" at bounding box center [533, 61] width 102 height 18
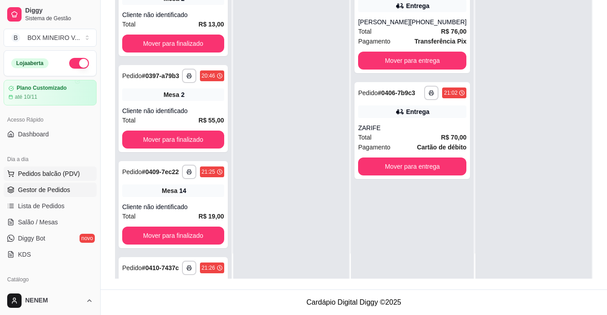
click at [30, 173] on span "Pedidos balcão (PDV)" at bounding box center [49, 173] width 62 height 9
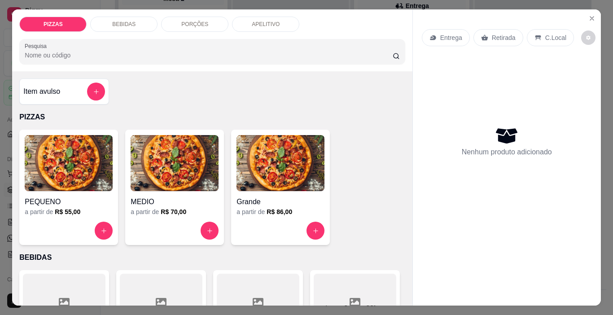
click at [446, 36] on p "Entrega" at bounding box center [451, 37] width 22 height 9
click at [4, 69] on div "PIZZAS BEBIDAS PORÇÕES APELITIVO Pesquisa Item avulso PIZZAS PEQUENO a partir d…" at bounding box center [306, 157] width 613 height 315
click at [590, 17] on icon "Close" at bounding box center [592, 19] width 4 height 4
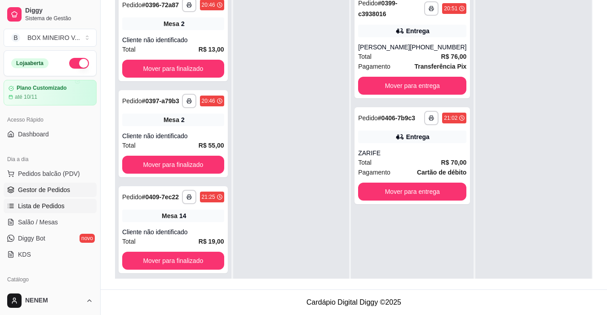
click at [26, 206] on span "Lista de Pedidos" at bounding box center [41, 206] width 47 height 9
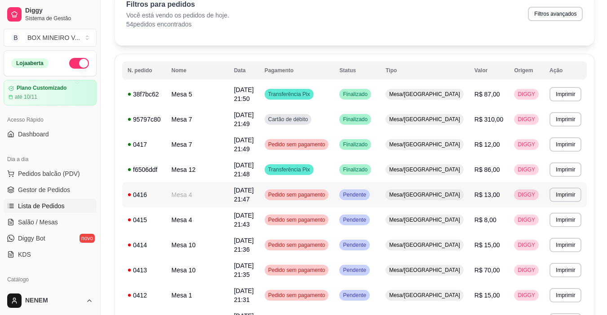
scroll to position [45, 0]
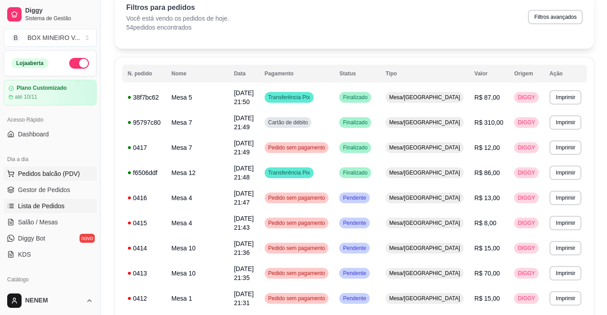
click at [62, 177] on span "Pedidos balcão (PDV)" at bounding box center [49, 173] width 62 height 9
click at [51, 192] on div "PEQUENO" at bounding box center [67, 200] width 88 height 16
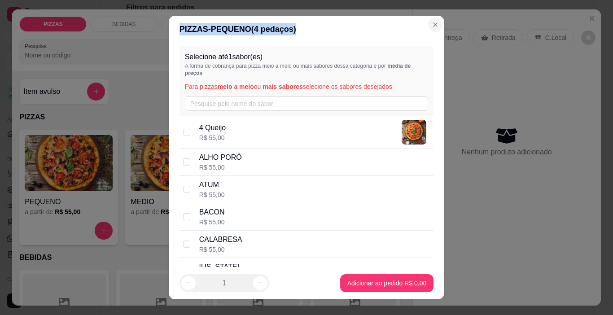
click at [431, 25] on section "PIZZAS - PEQUENO ( 4 pedaços) Selecione até 1 sabor(es) A forma de cobrança par…" at bounding box center [307, 158] width 276 height 284
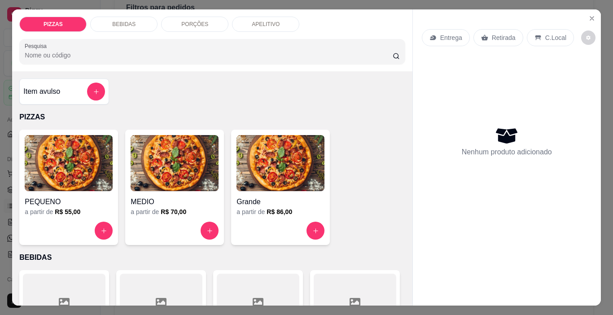
click at [596, 13] on div "Entrega Retirada C.Local Nenhum produto adicionado" at bounding box center [507, 150] width 188 height 282
click at [593, 13] on button "Close" at bounding box center [592, 18] width 14 height 14
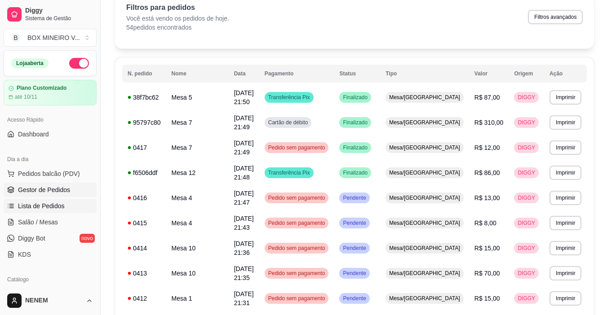
click at [43, 192] on span "Gestor de Pedidos" at bounding box center [44, 189] width 52 height 9
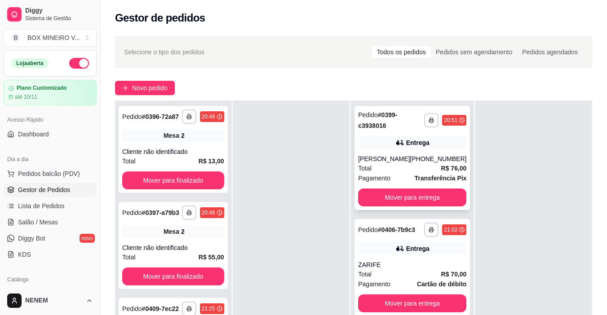
scroll to position [45, 0]
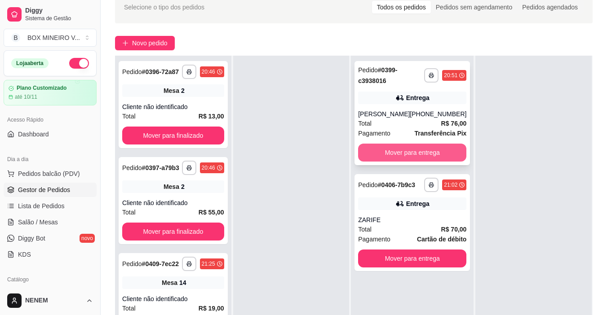
click at [384, 148] on button "Mover para entrega" at bounding box center [412, 153] width 108 height 18
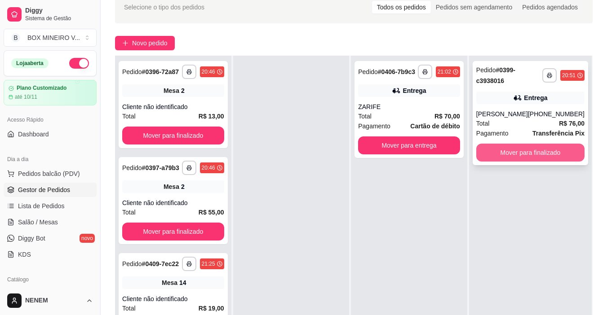
click at [509, 150] on button "Mover para finalizado" at bounding box center [530, 153] width 108 height 18
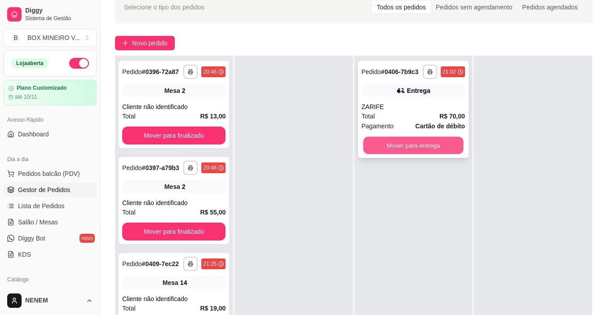
click at [374, 137] on button "Mover para entrega" at bounding box center [413, 146] width 100 height 18
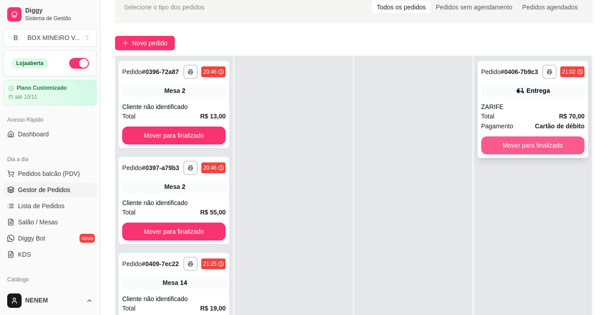
click at [532, 151] on button "Mover para finalizado" at bounding box center [532, 145] width 103 height 18
